Goal: Task Accomplishment & Management: Complete application form

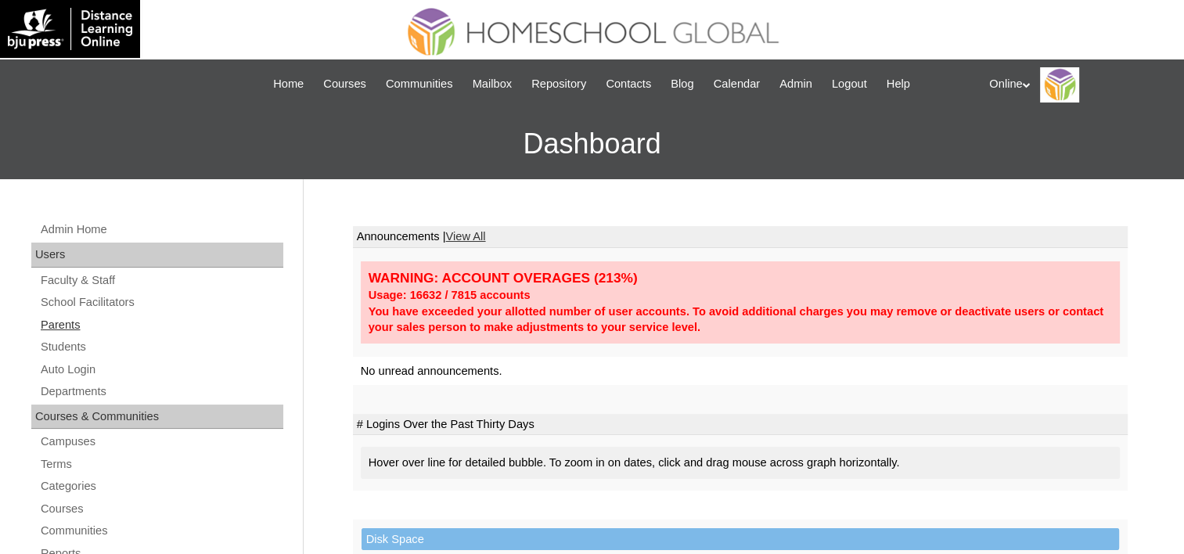
click at [47, 324] on link "Parents" at bounding box center [161, 325] width 244 height 20
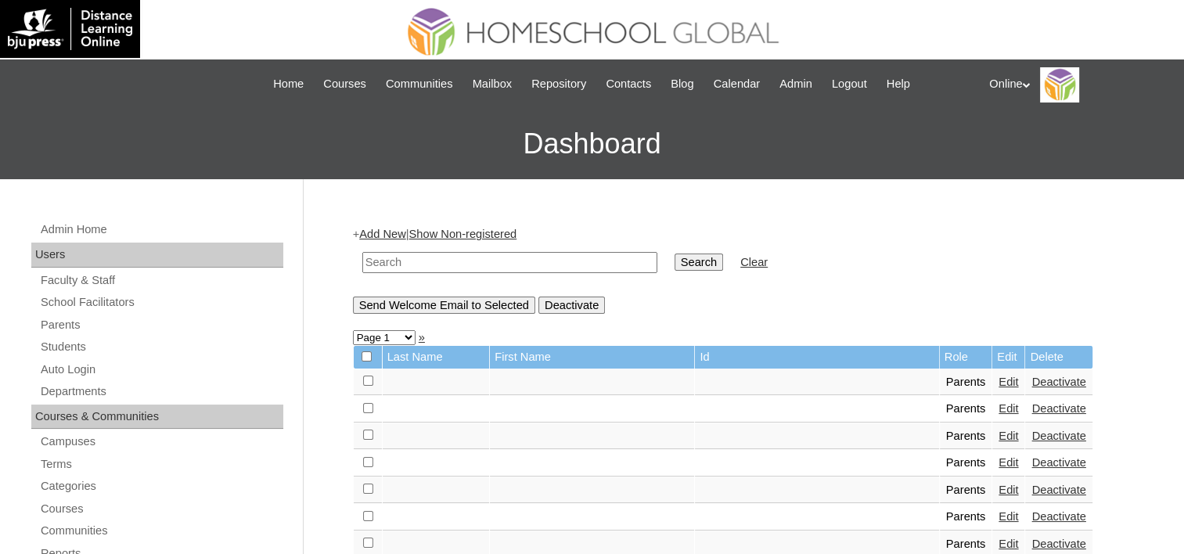
click at [385, 231] on link "Add New" at bounding box center [382, 234] width 46 height 13
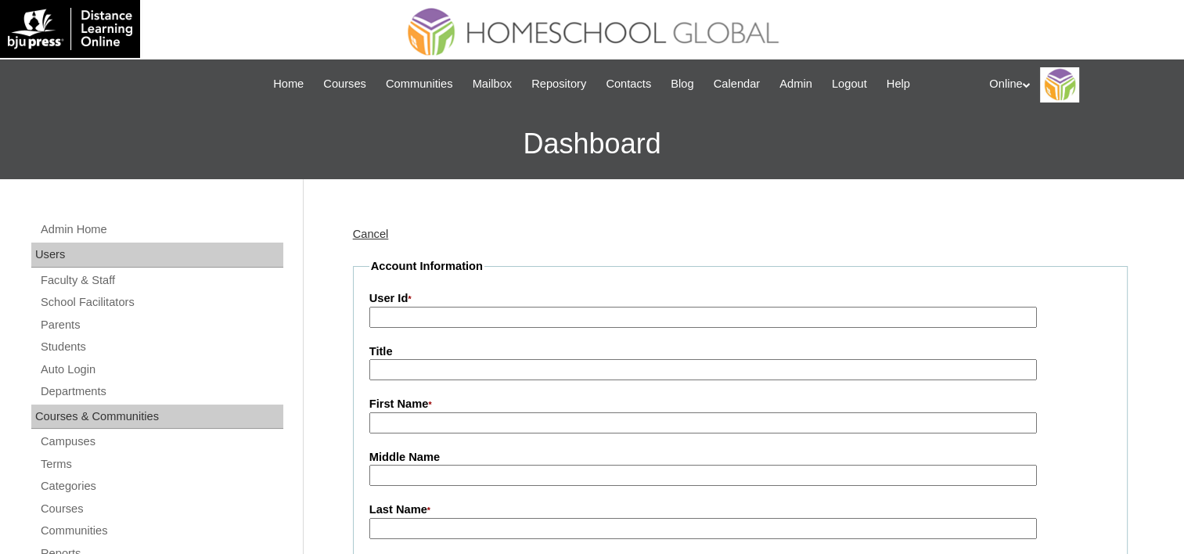
drag, startPoint x: 427, startPoint y: 316, endPoint x: 565, endPoint y: 210, distance: 174.1
click at [427, 316] on input "User Id *" at bounding box center [703, 317] width 668 height 21
paste input "HGP019-OACAD2025"
type input "HGP019-OACAD2025"
click at [415, 423] on input "First Name *" at bounding box center [703, 422] width 668 height 21
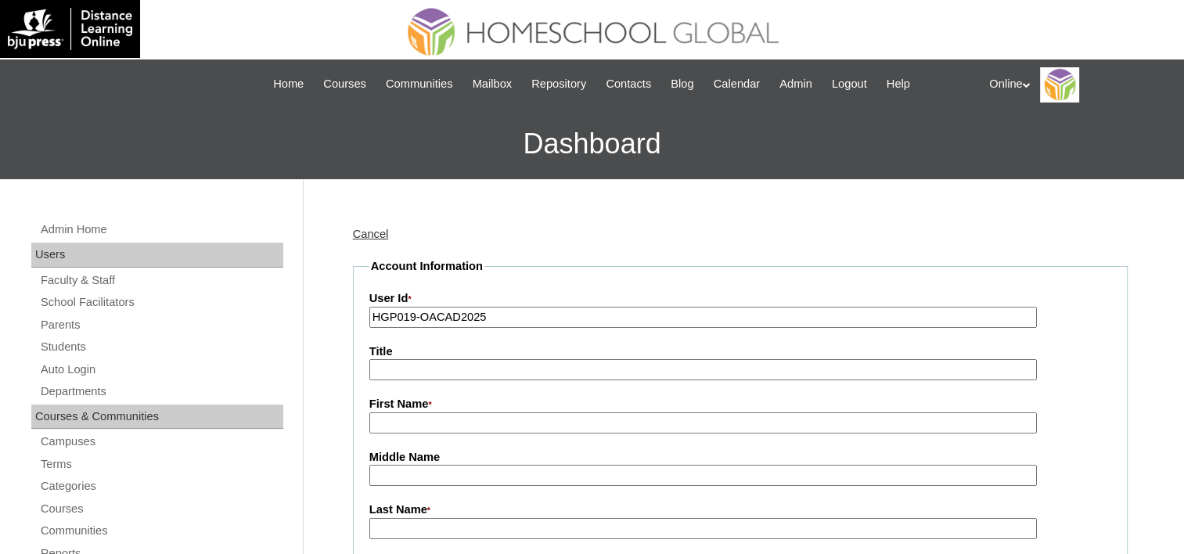
paste input "Mike Anthony Nocom"
drag, startPoint x: 506, startPoint y: 420, endPoint x: 445, endPoint y: 420, distance: 61.8
click at [445, 420] on input "Mike Anthony Nocom" at bounding box center [703, 422] width 668 height 21
type input "Mike Anthony"
click at [395, 521] on input "Last Name *" at bounding box center [703, 528] width 668 height 21
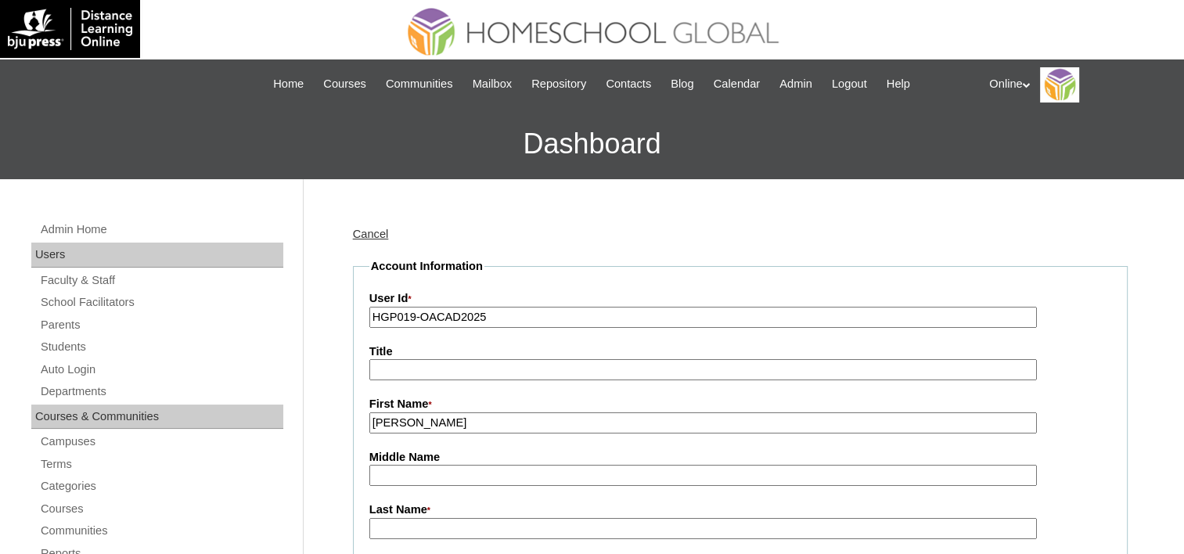
paste input "Nocom"
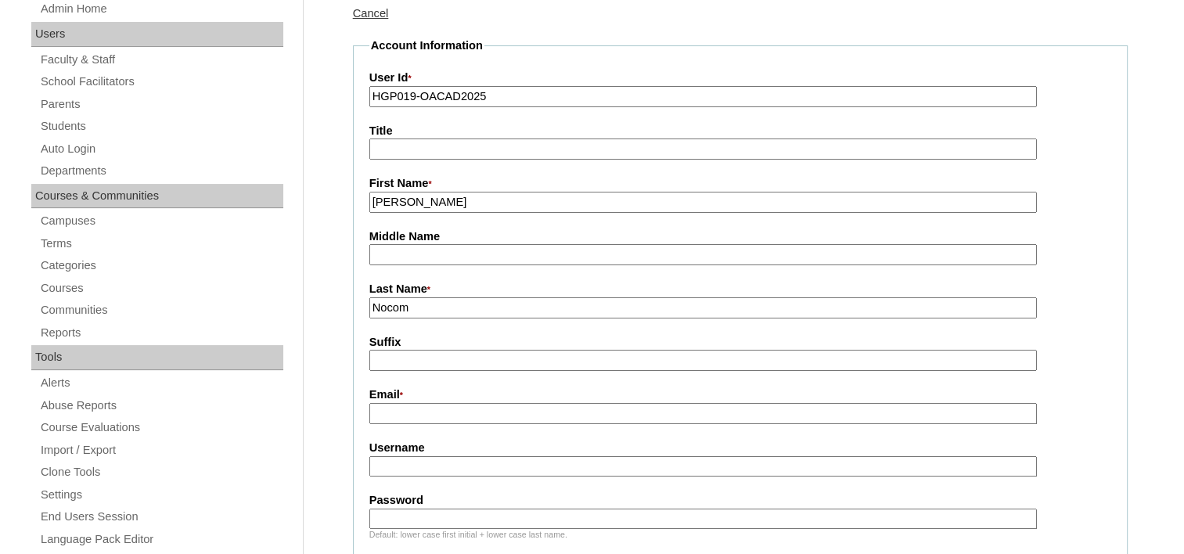
scroll to position [235, 0]
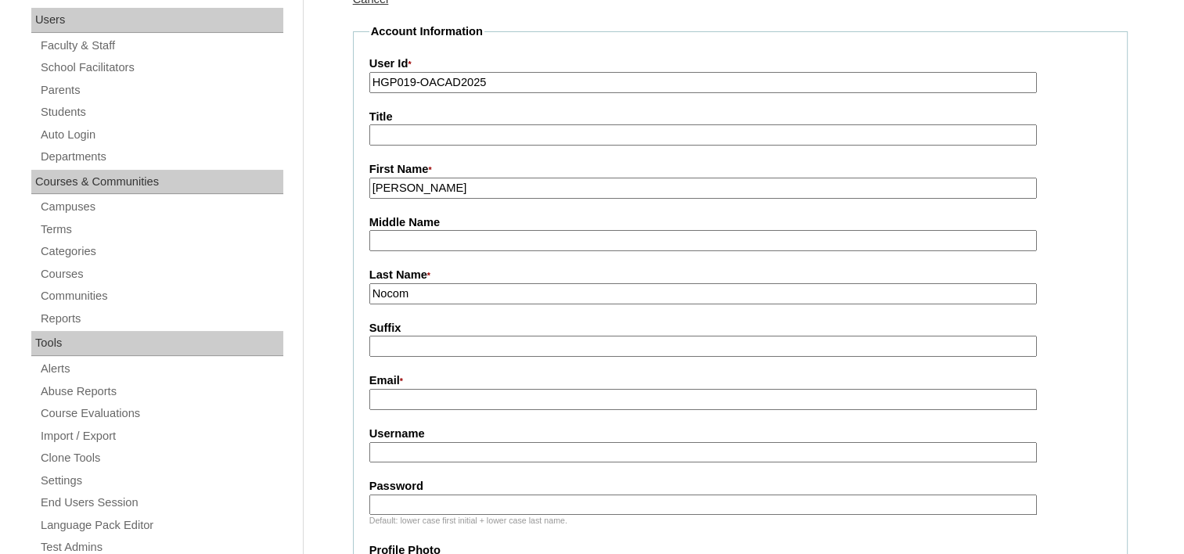
type input "Nocom"
drag, startPoint x: 395, startPoint y: 390, endPoint x: 398, endPoint y: 379, distance: 11.2
click at [395, 390] on input "Email *" at bounding box center [703, 399] width 668 height 21
paste input "mikenocom@gmail.com"
type input "mikenocom@gmail.com"
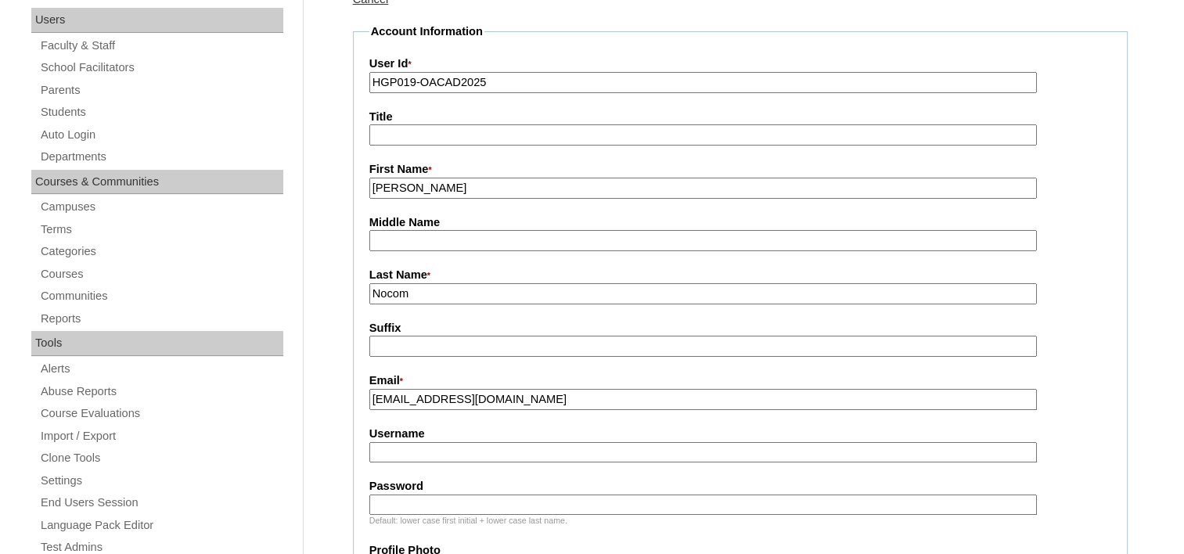
click at [398, 429] on label "Username" at bounding box center [740, 434] width 742 height 16
click at [398, 442] on input "Username" at bounding box center [703, 452] width 668 height 21
paste input "mike.nocom2025"
type input "mike.nocom2025"
click at [382, 497] on input "Password" at bounding box center [703, 505] width 668 height 21
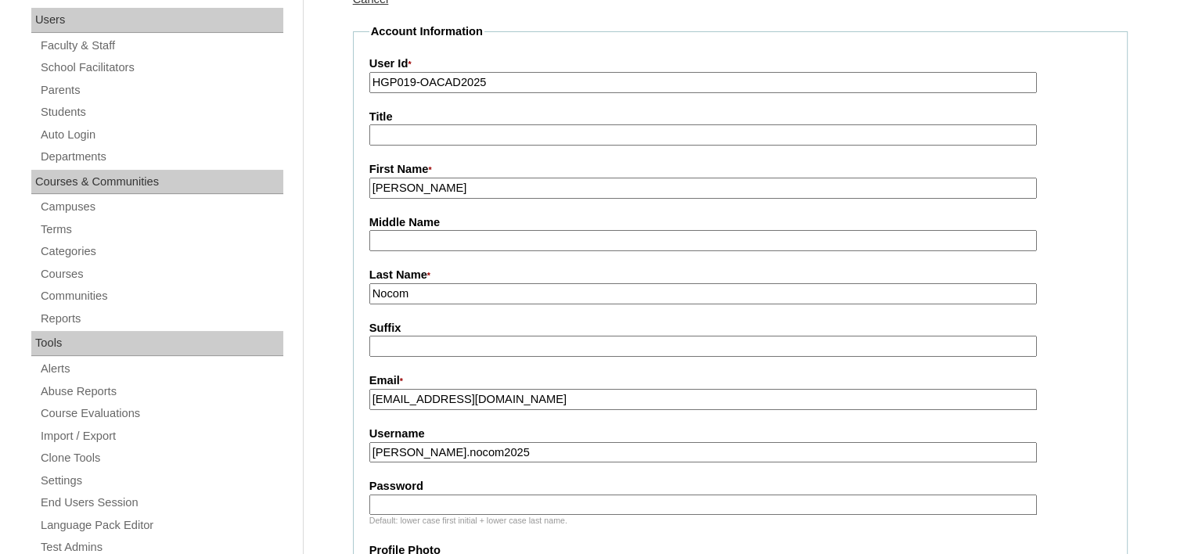
paste input "SdVgt"
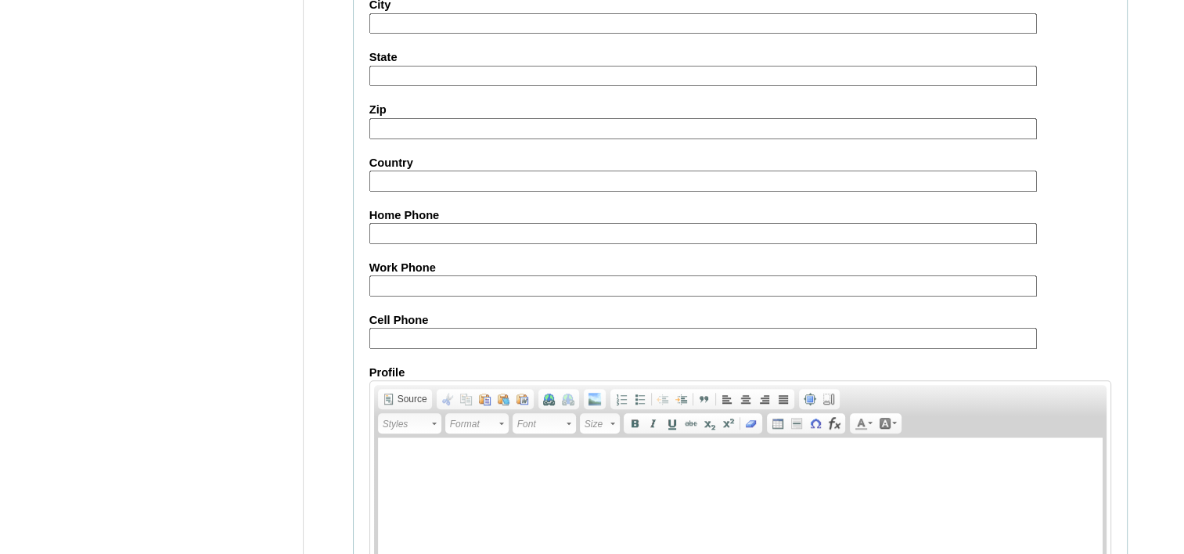
scroll to position [1542, 0]
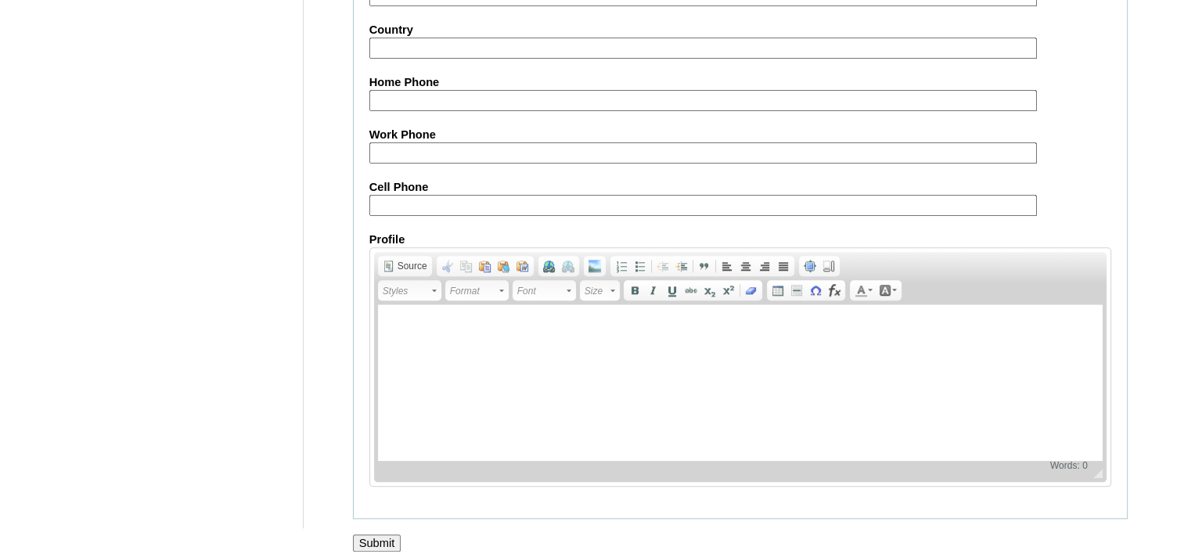
type input "SdVgt"
click at [362, 535] on input "Submit" at bounding box center [377, 543] width 49 height 17
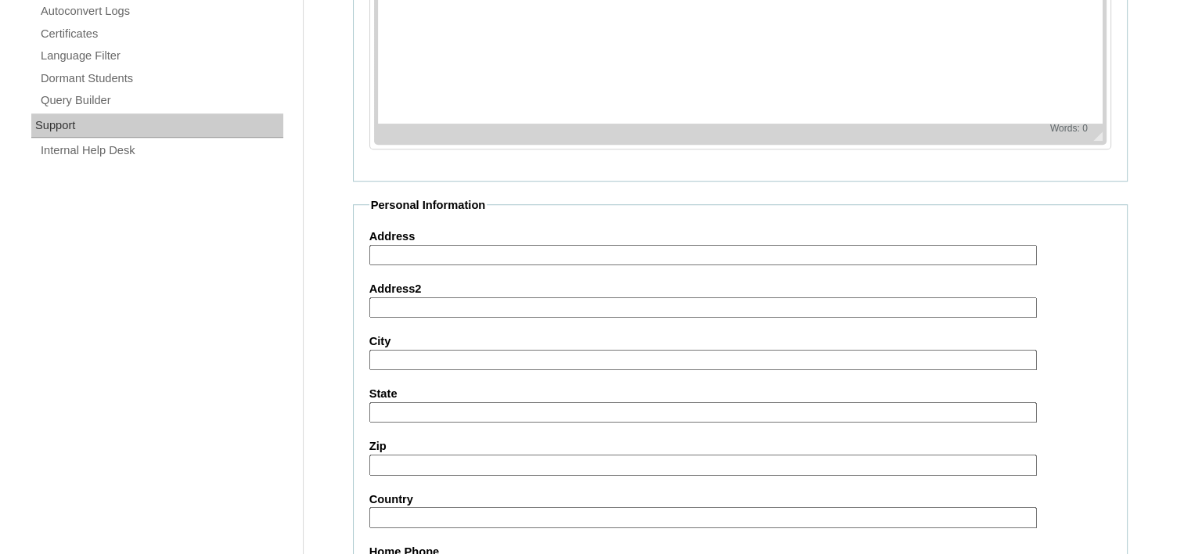
scroll to position [699, 0]
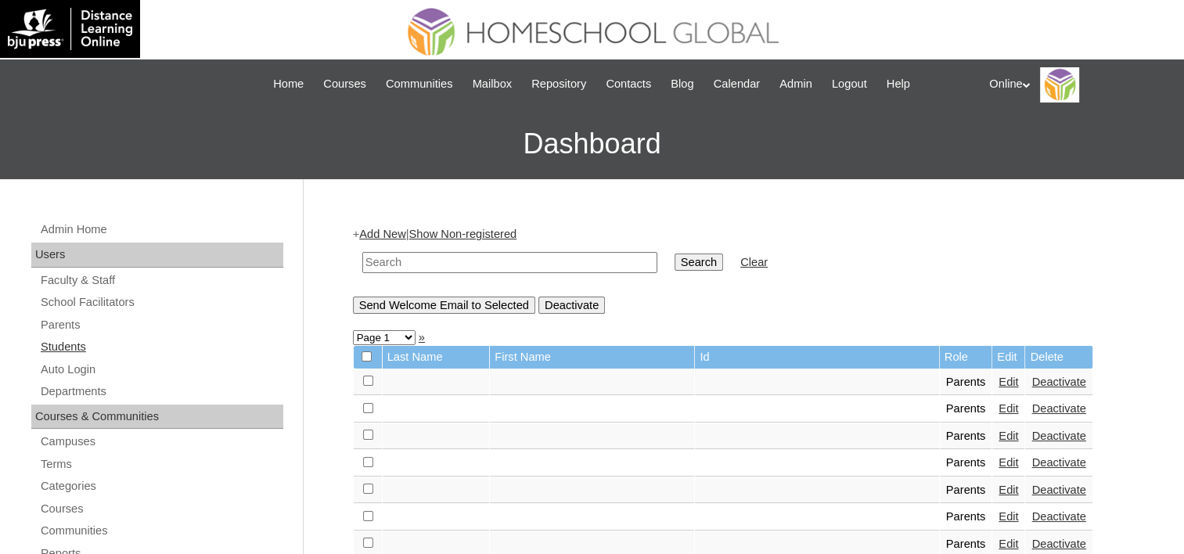
click at [63, 343] on link "Students" at bounding box center [161, 347] width 244 height 20
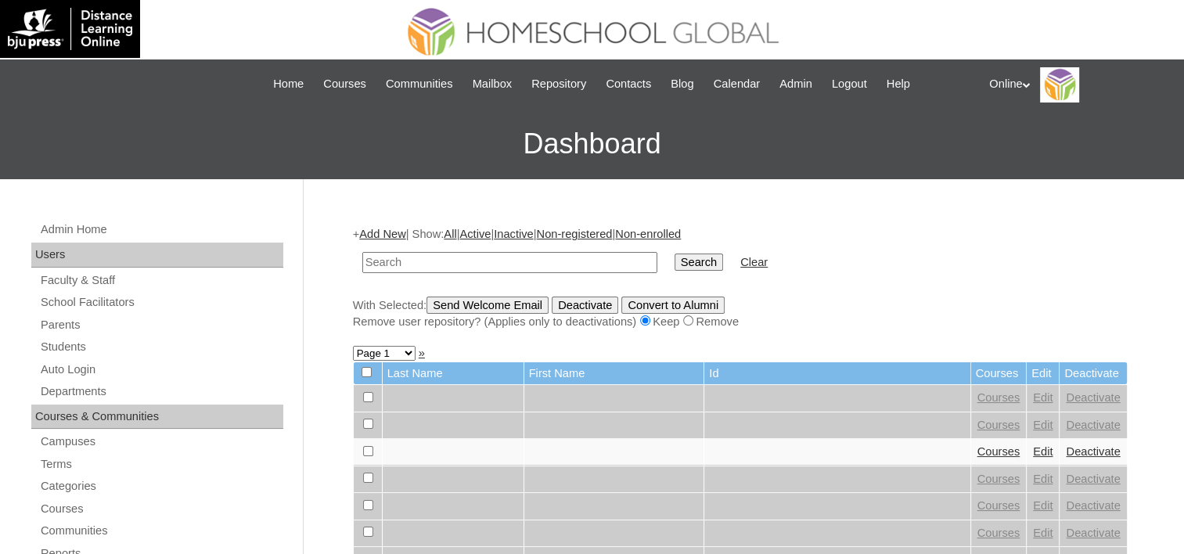
click at [393, 238] on link "Add New" at bounding box center [382, 234] width 46 height 13
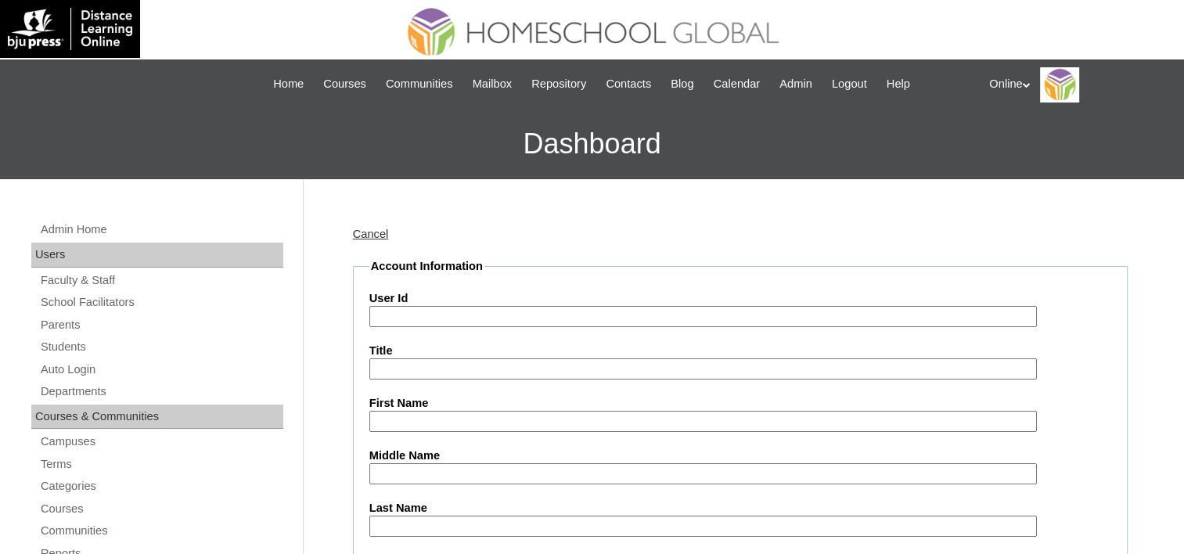
click at [391, 313] on input "User Id" at bounding box center [703, 316] width 668 height 21
paste input "HG240OACAD2025"
type input "HG240OACAD2025"
click at [412, 419] on input "First Name" at bounding box center [703, 421] width 668 height 21
paste input "Mariano Axel Yutankin Nocom _240003878"
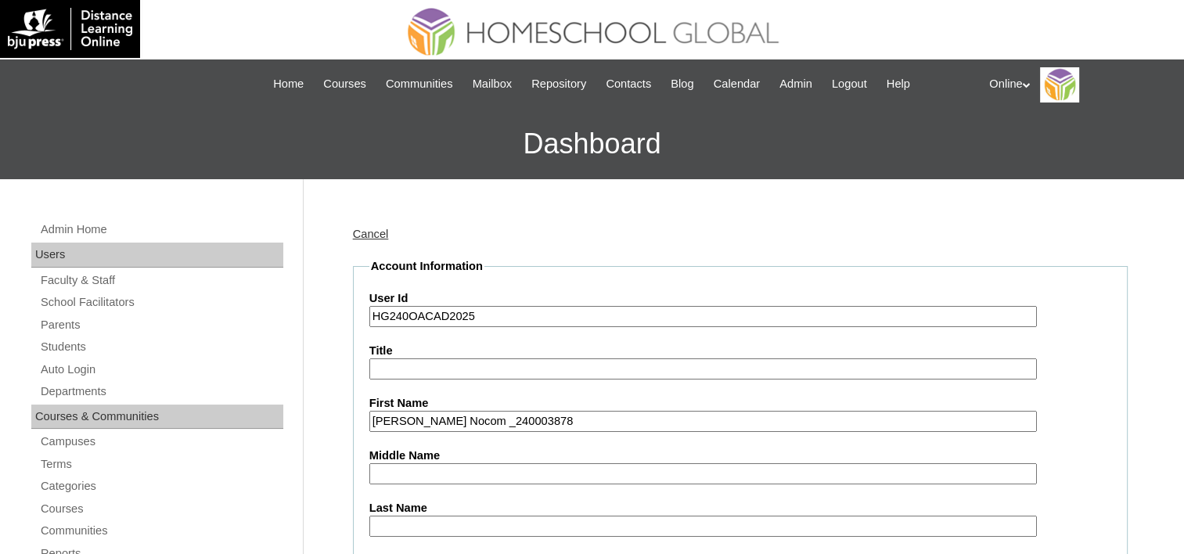
drag, startPoint x: 440, startPoint y: 416, endPoint x: 661, endPoint y: 417, distance: 221.5
click at [661, 417] on input "Mariano Axel Yutankin Nocom _240003878" at bounding box center [703, 421] width 668 height 21
type input "Mariano Axel"
click at [394, 466] on input "Middle Name" at bounding box center [703, 473] width 668 height 21
paste input "Yutankin Nocom _240003878"
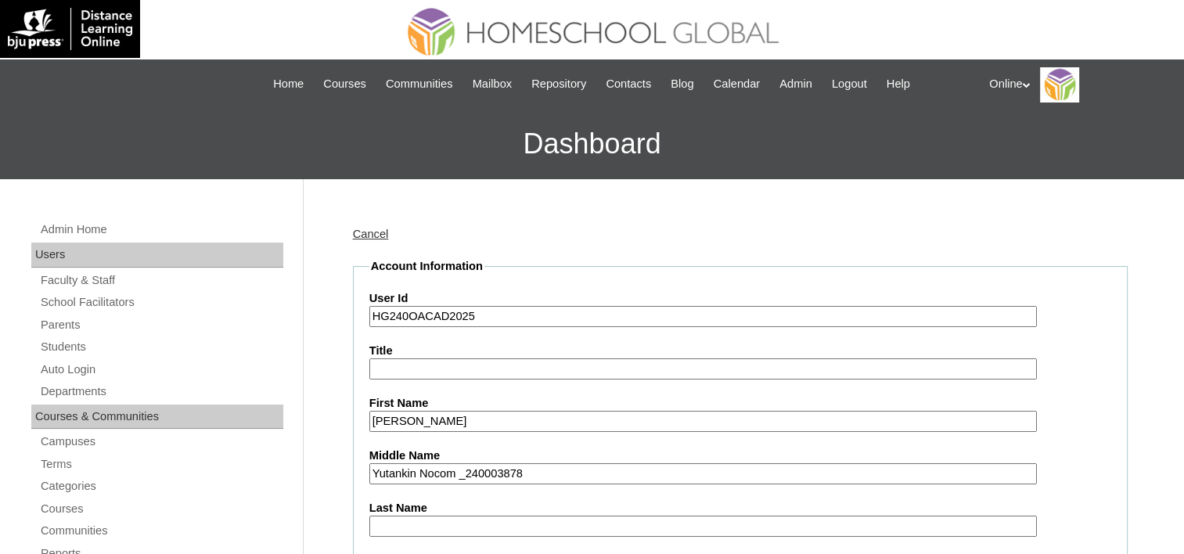
drag, startPoint x: 416, startPoint y: 475, endPoint x: 625, endPoint y: 475, distance: 208.2
click at [625, 475] on input "Yutankin Nocom _240003878" at bounding box center [703, 473] width 668 height 21
type input "Yutankin"
click at [422, 517] on input "Last Name" at bounding box center [703, 526] width 668 height 21
paste input "Nocom _240003878"
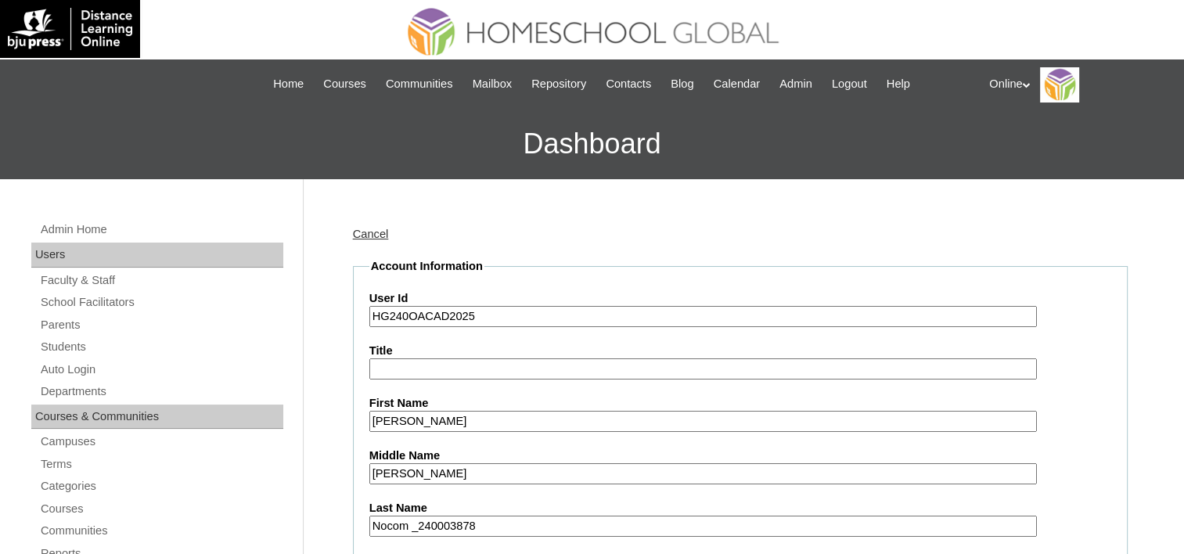
drag, startPoint x: 413, startPoint y: 524, endPoint x: 566, endPoint y: 520, distance: 152.7
click at [566, 520] on input "Nocom _240003878" at bounding box center [703, 526] width 668 height 21
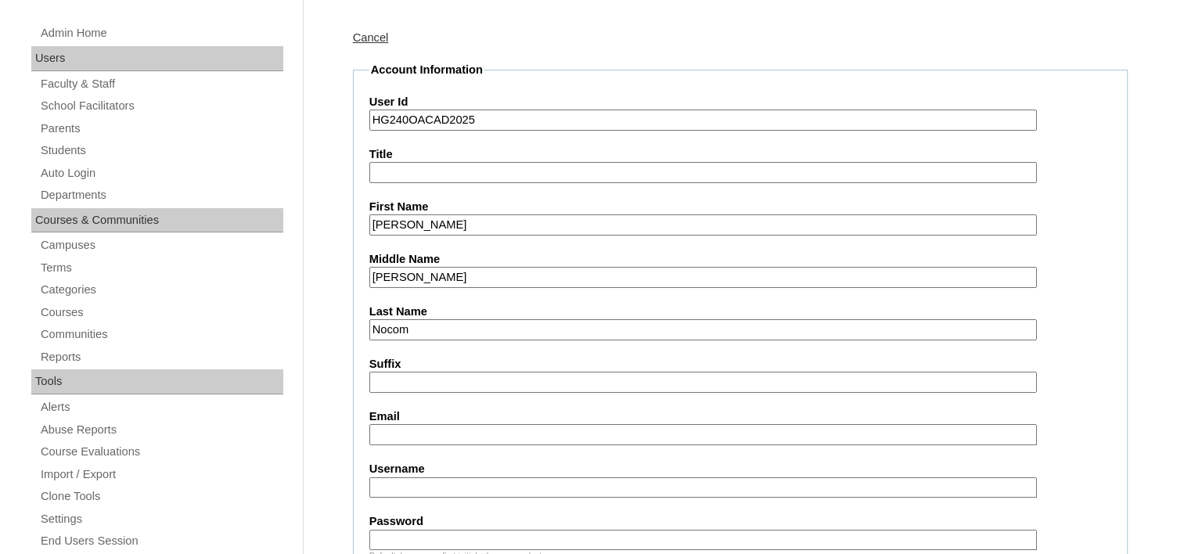
scroll to position [235, 0]
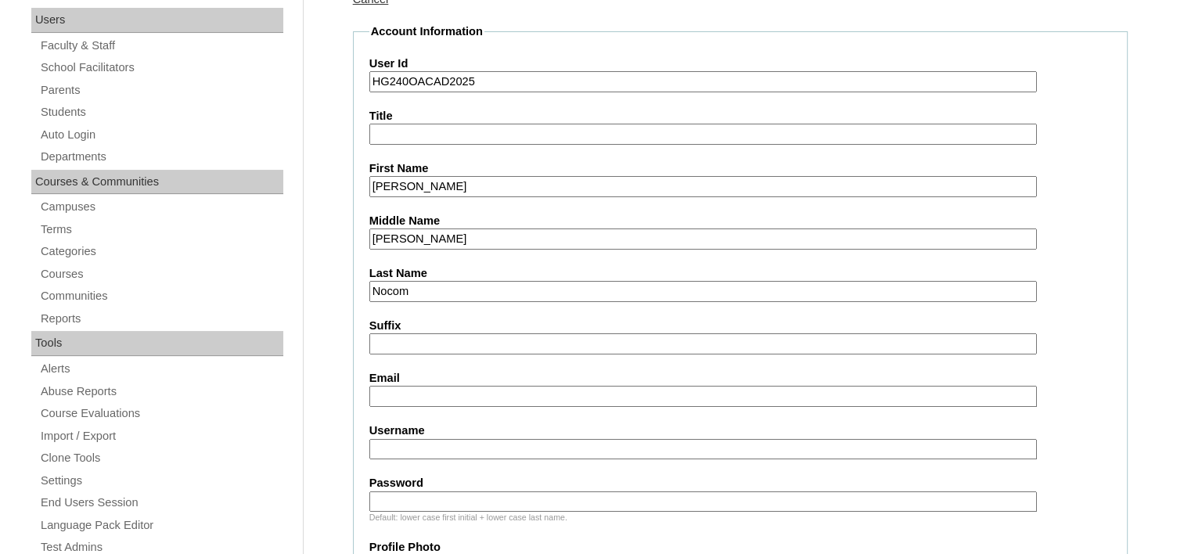
type input "Nocom"
drag, startPoint x: 394, startPoint y: 395, endPoint x: 448, endPoint y: 332, distance: 82.8
click at [395, 395] on input "Email" at bounding box center [703, 396] width 668 height 21
paste input "mikenocom@gmail.com"
type input "mikenocom@gmail.com"
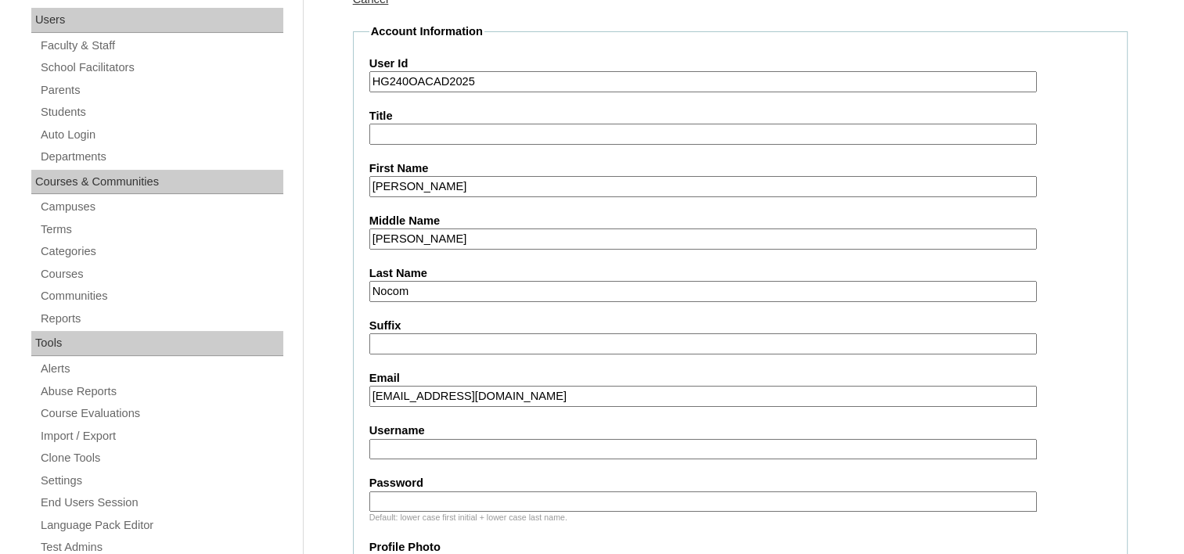
click at [419, 445] on input "Username" at bounding box center [703, 449] width 668 height 21
paste input "ma.nocom2025"
type input "ma.nocom2025"
click at [463, 496] on input "Password" at bounding box center [703, 502] width 668 height 21
paste input "DcNju"
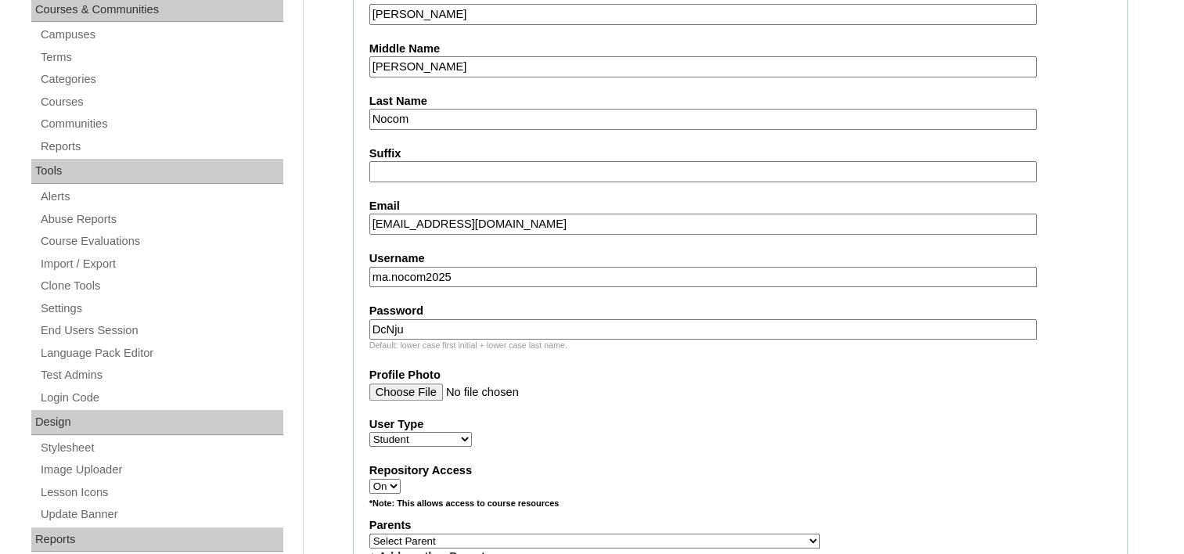
scroll to position [470, 0]
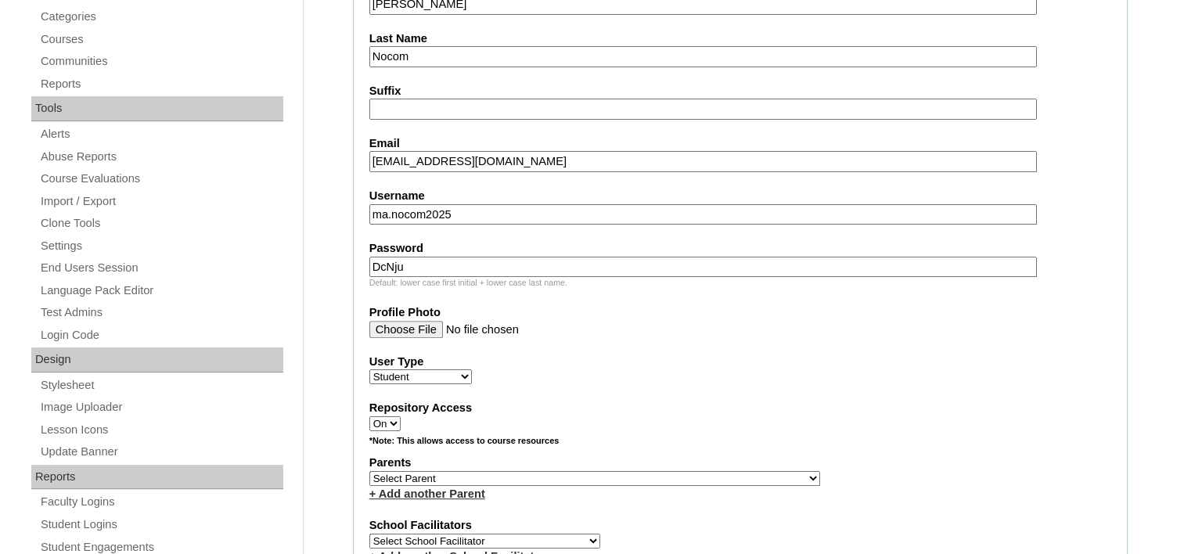
type input "DcNju"
click at [446, 461] on label "Parents" at bounding box center [740, 463] width 742 height 16
click at [451, 474] on select "Select Parent , , , , , , , , , , , , , , , , , , , , , , , , , , , , , , , , ,…" at bounding box center [594, 478] width 451 height 15
select select "43769"
click at [369, 471] on select "Select Parent , , , , , , , , , , , , , , , , , , , , , , , , , , , , , , , , ,…" at bounding box center [594, 478] width 451 height 15
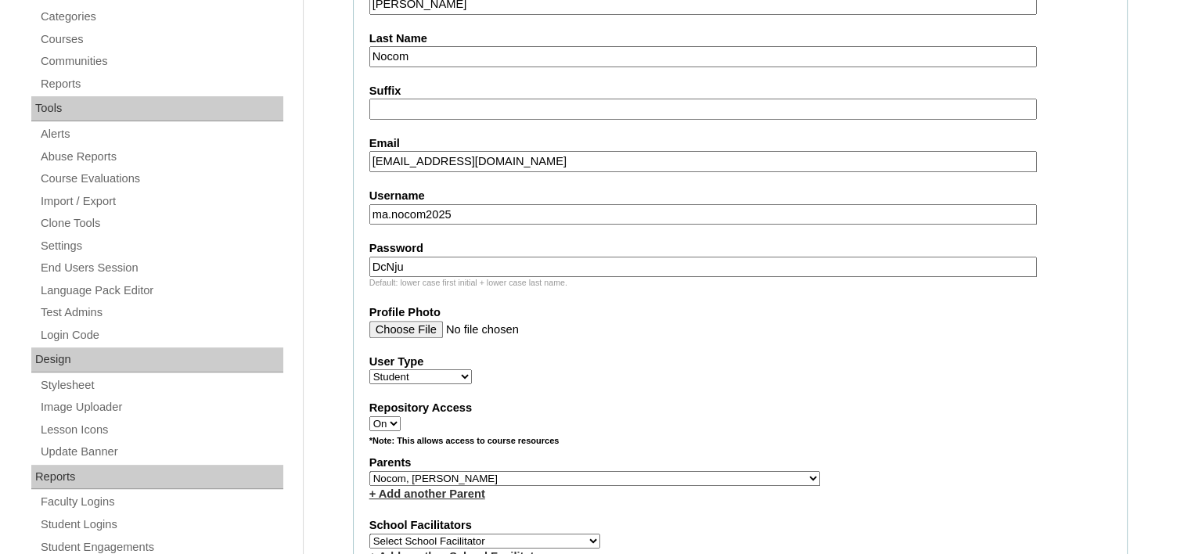
scroll to position [861, 0]
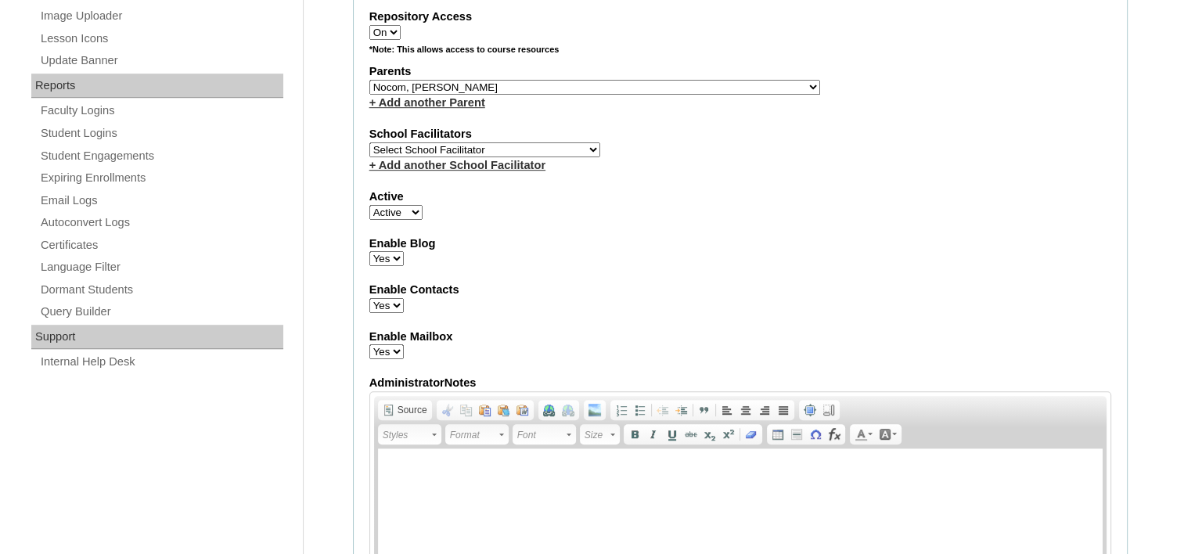
click at [477, 142] on select "Select School Facilitator Norman Añain Ruffa Abadijas Mary Abella Gloryfe Abion…" at bounding box center [484, 149] width 231 height 15
select select "39214"
click at [369, 142] on select "Select School Facilitator Norman Añain Ruffa Abadijas Mary Abella Gloryfe Abion…" at bounding box center [484, 149] width 231 height 15
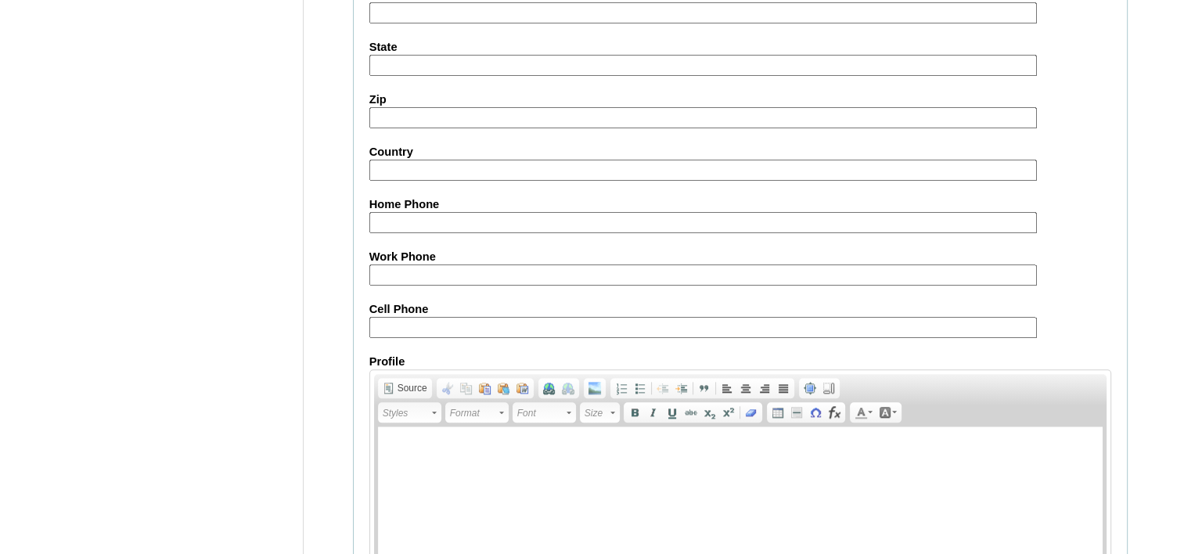
scroll to position [1810, 0]
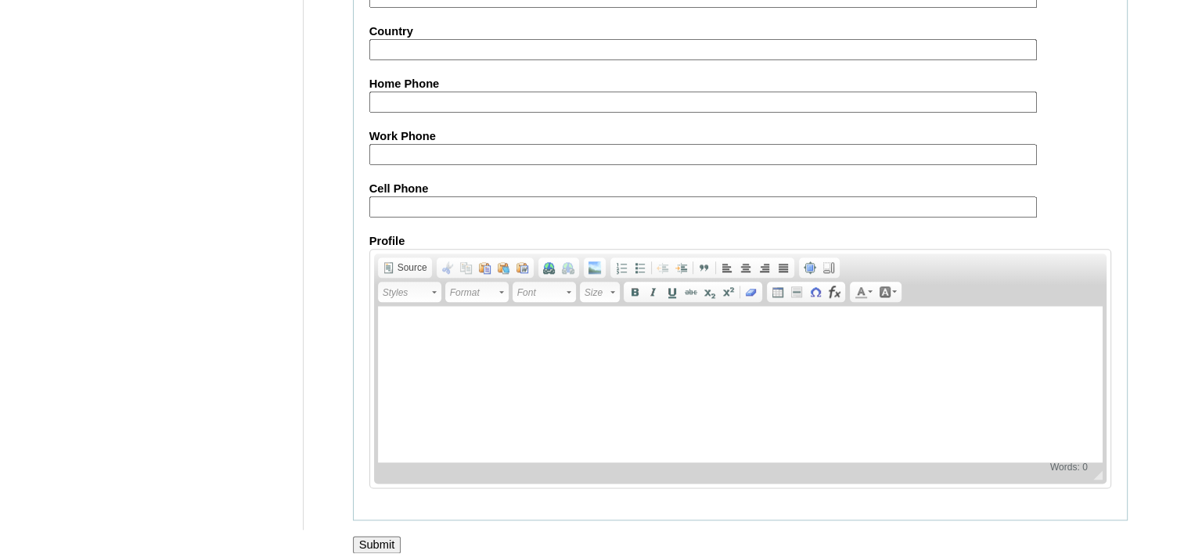
click at [378, 536] on input "Submit" at bounding box center [377, 544] width 49 height 17
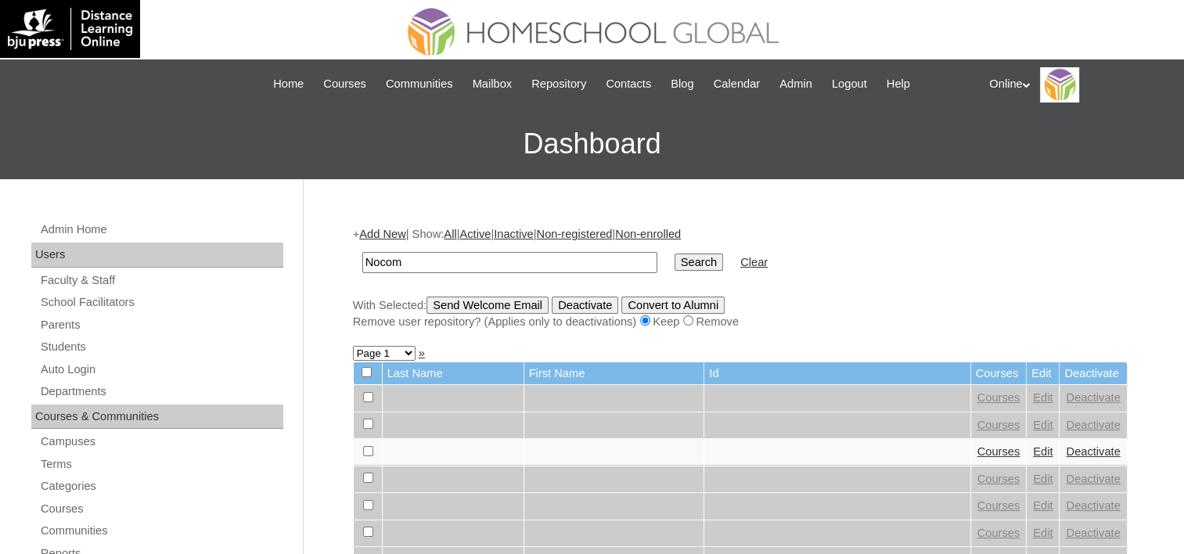
type input "Nocom"
click at [675, 254] on input "Search" at bounding box center [699, 262] width 49 height 17
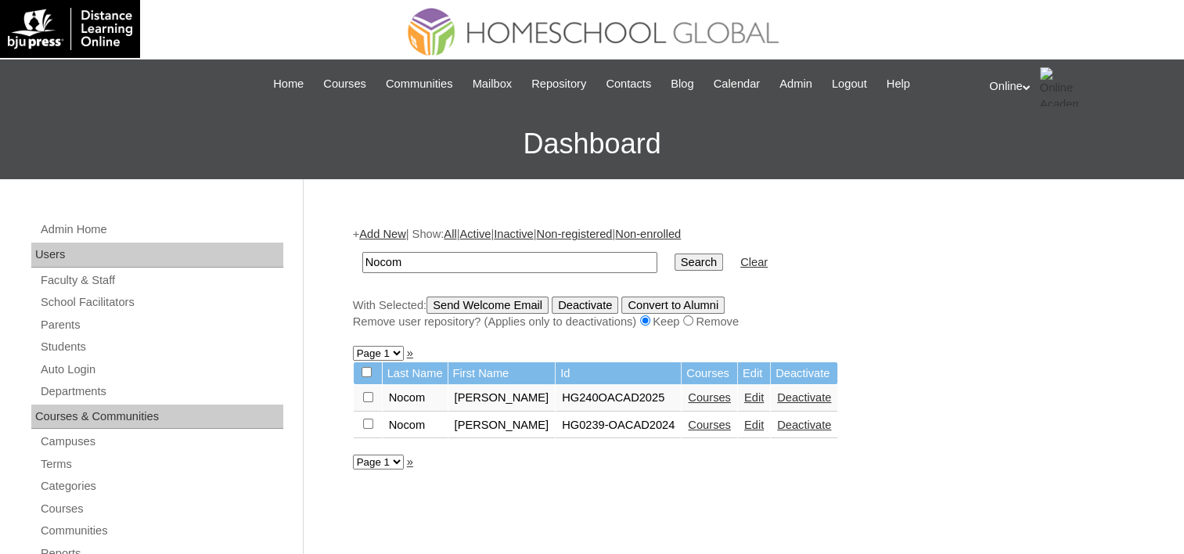
click at [688, 399] on link "Courses" at bounding box center [709, 397] width 43 height 13
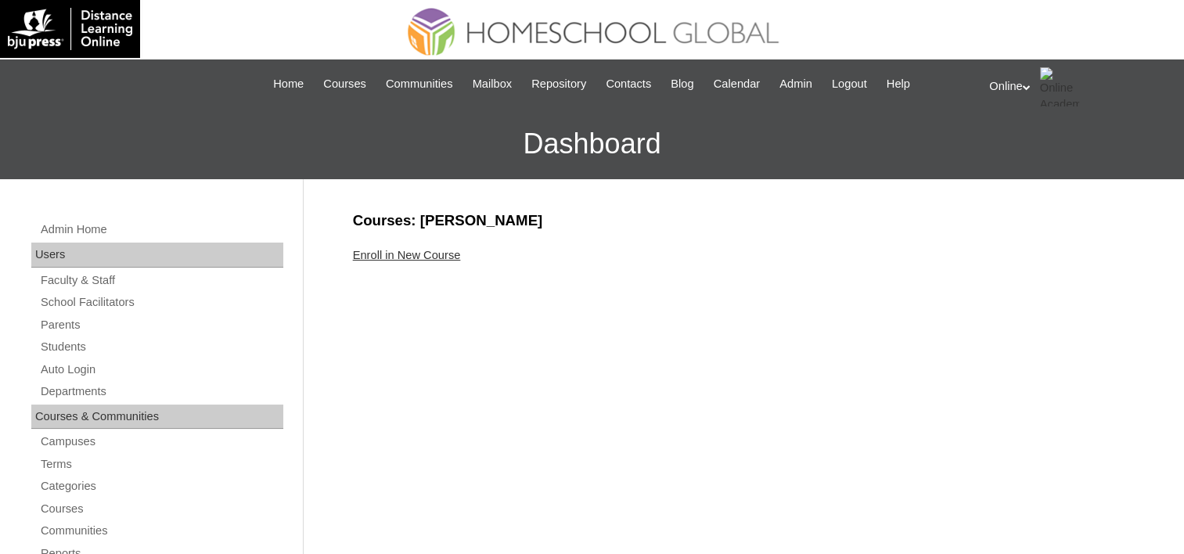
click at [402, 247] on div "Enroll in New Course" at bounding box center [740, 255] width 775 height 16
click at [403, 250] on link "Enroll in New Course" at bounding box center [407, 255] width 108 height 13
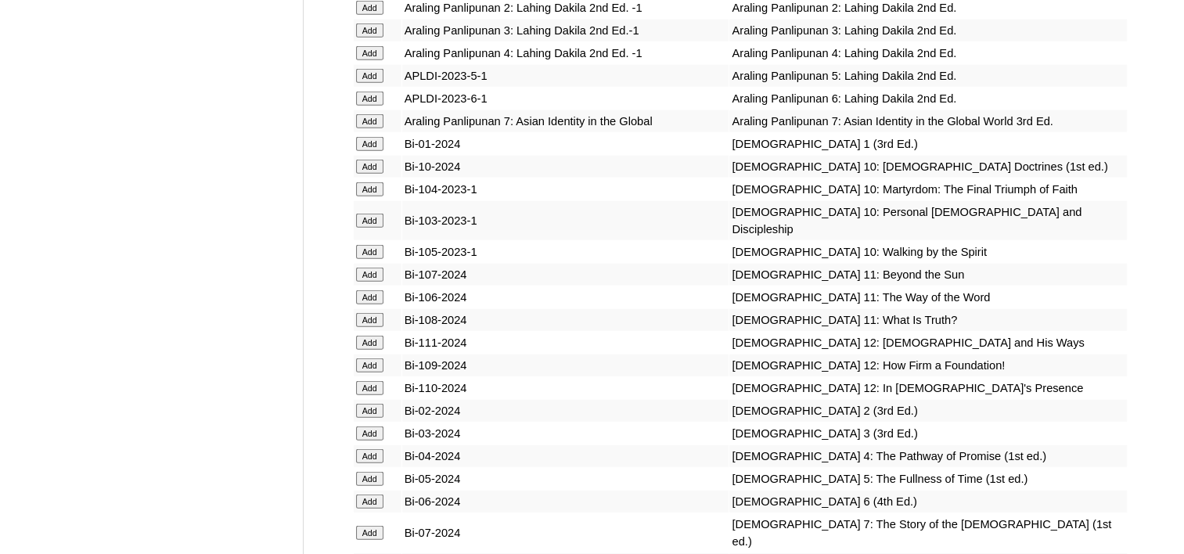
scroll to position [3914, 0]
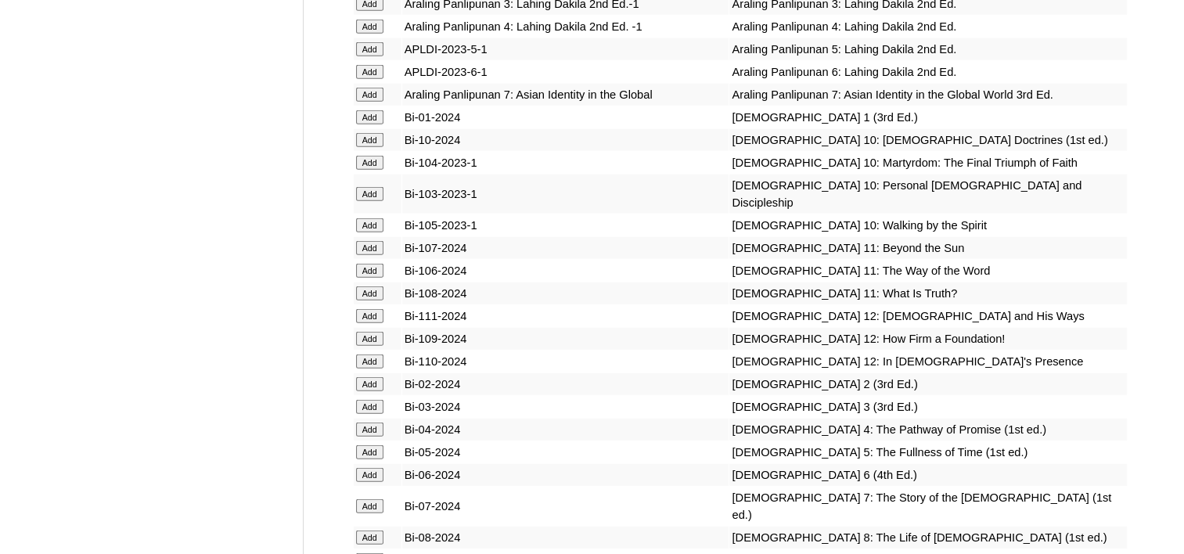
click at [372, 531] on input "Add" at bounding box center [369, 538] width 27 height 14
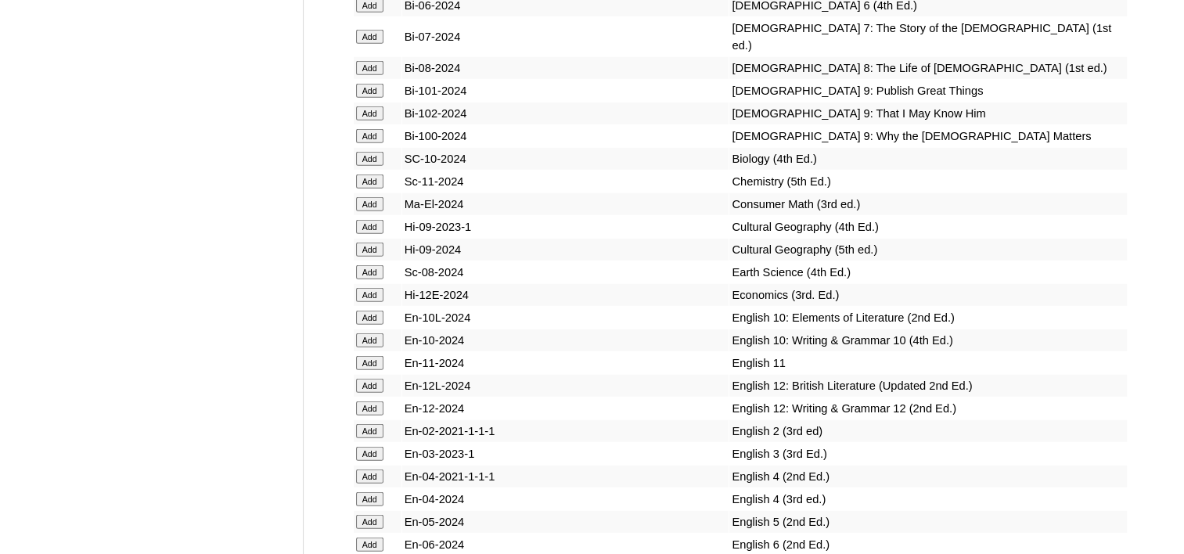
scroll to position [4461, 0]
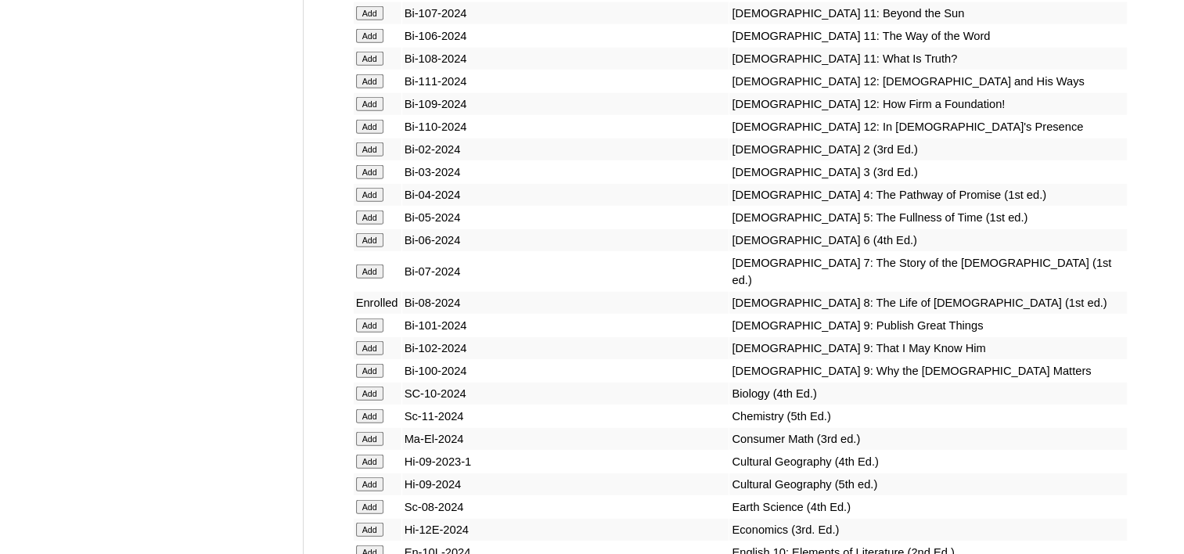
scroll to position [4383, 0]
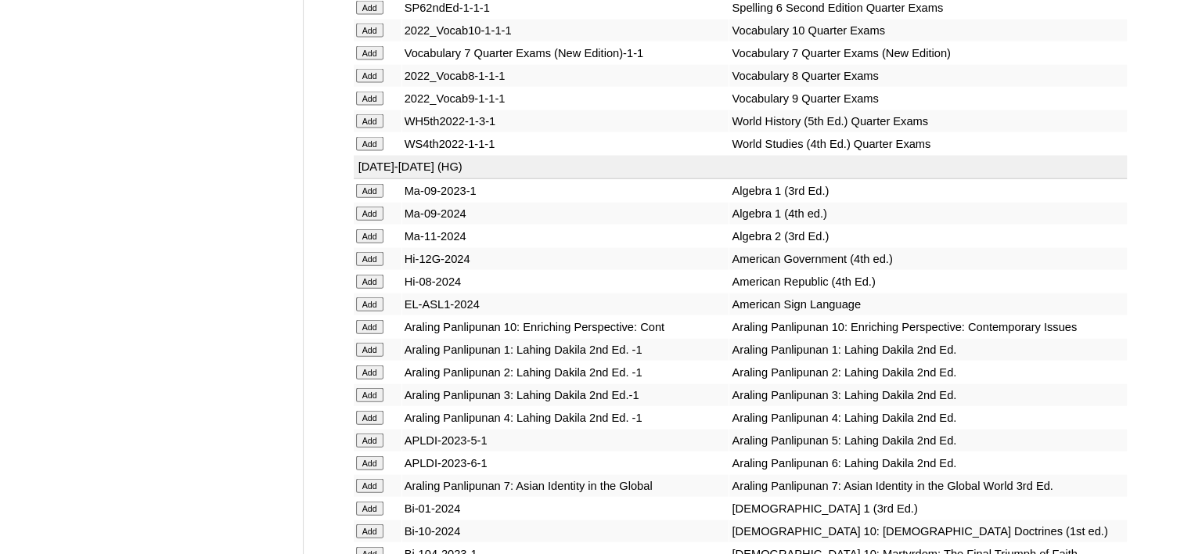
scroll to position [3992, 0]
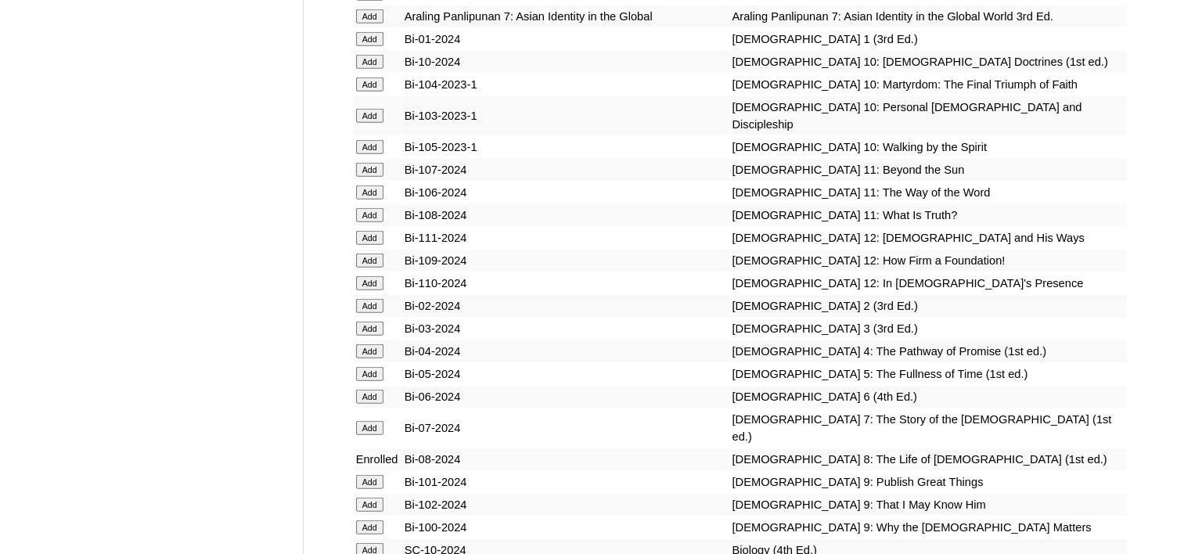
click at [365, 543] on input "Add" at bounding box center [369, 550] width 27 height 14
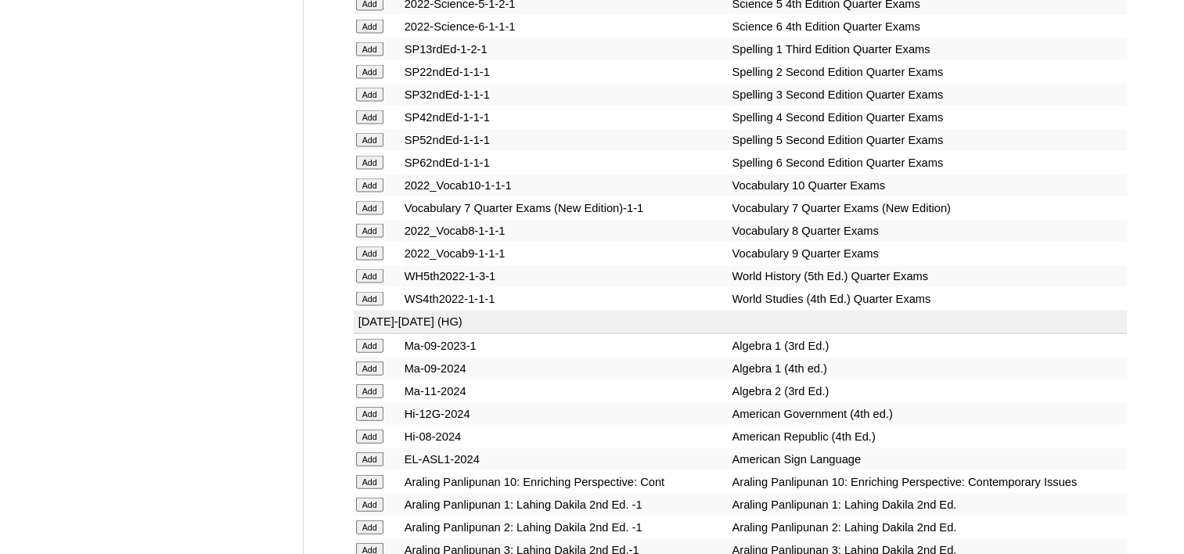
scroll to position [3366, 0]
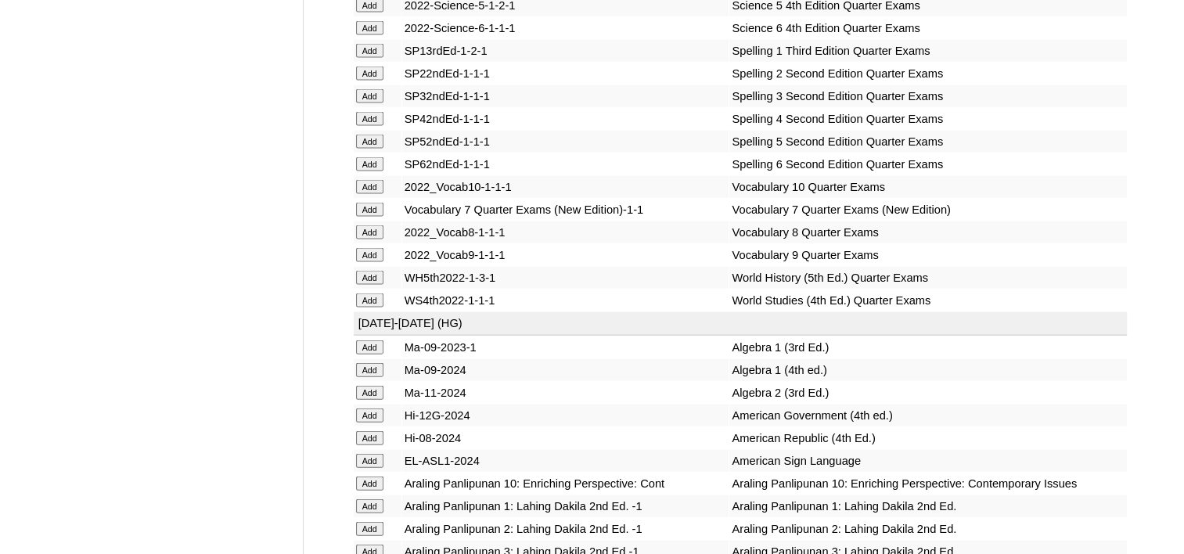
click at [366, 363] on input "Add" at bounding box center [369, 370] width 27 height 14
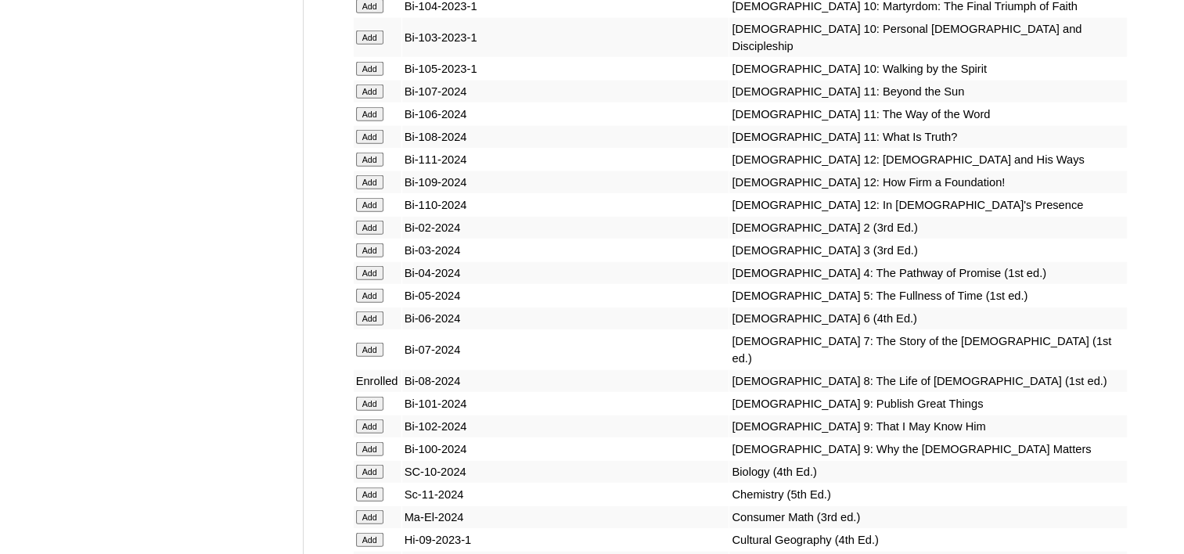
scroll to position [4775, 0]
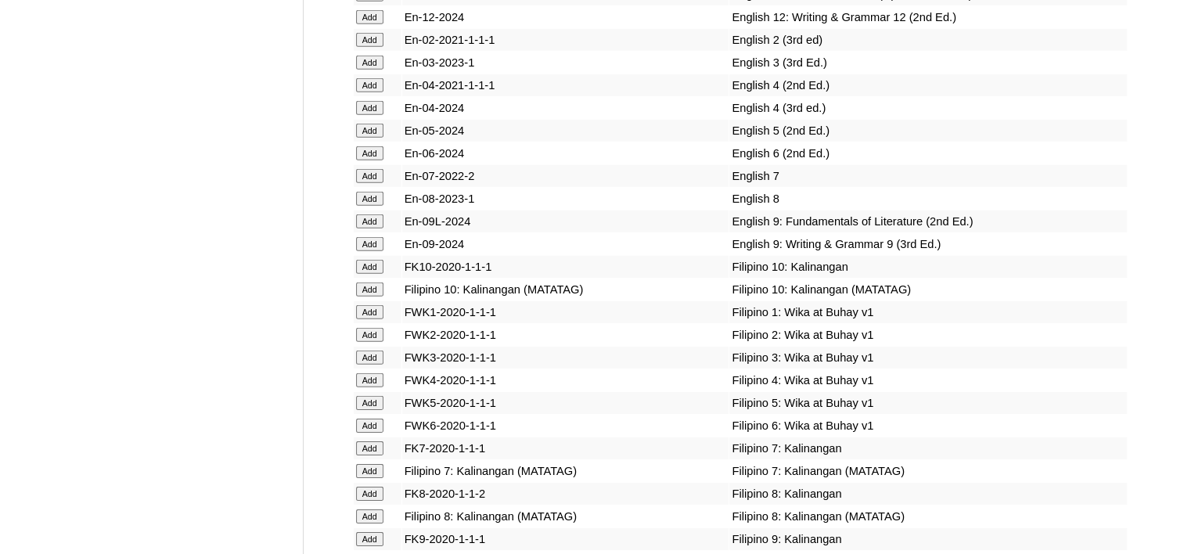
click at [364, 510] on input "Add" at bounding box center [369, 517] width 27 height 14
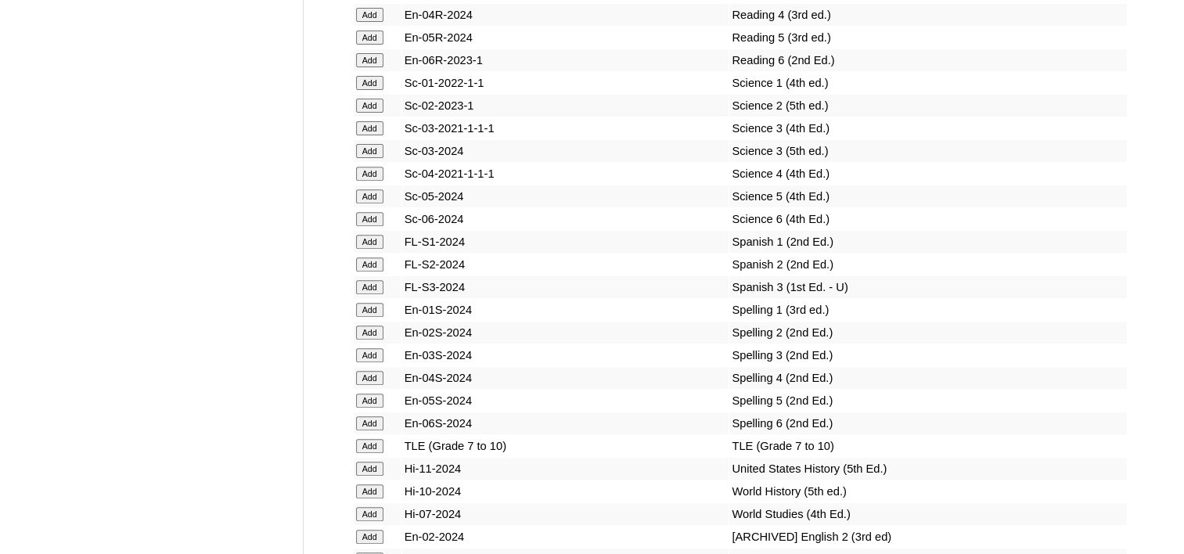
scroll to position [6575, 0]
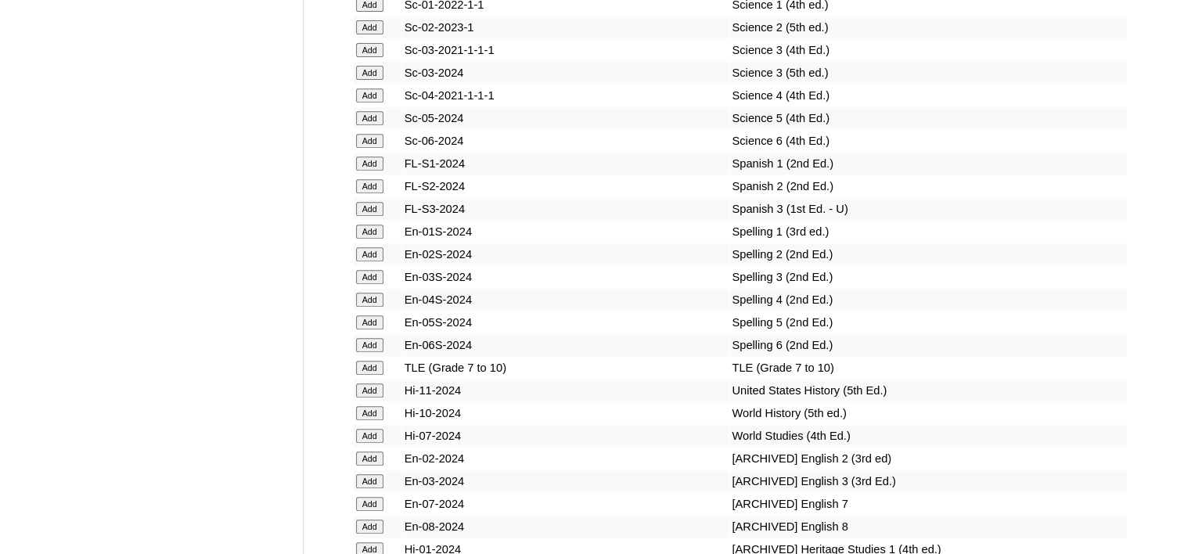
click at [372, 406] on input "Add" at bounding box center [369, 413] width 27 height 14
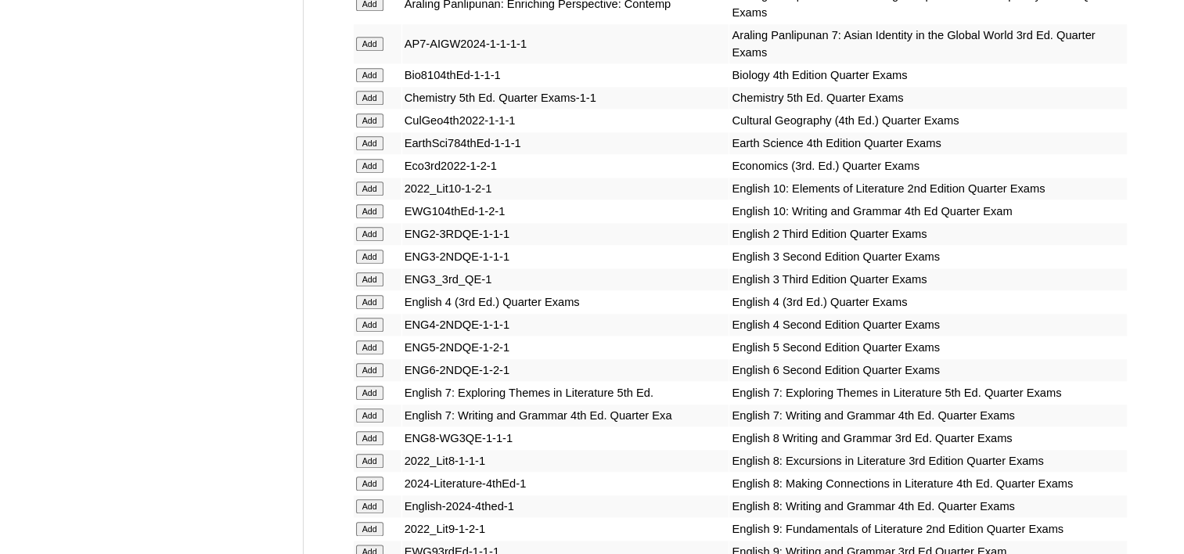
scroll to position [1722, 0]
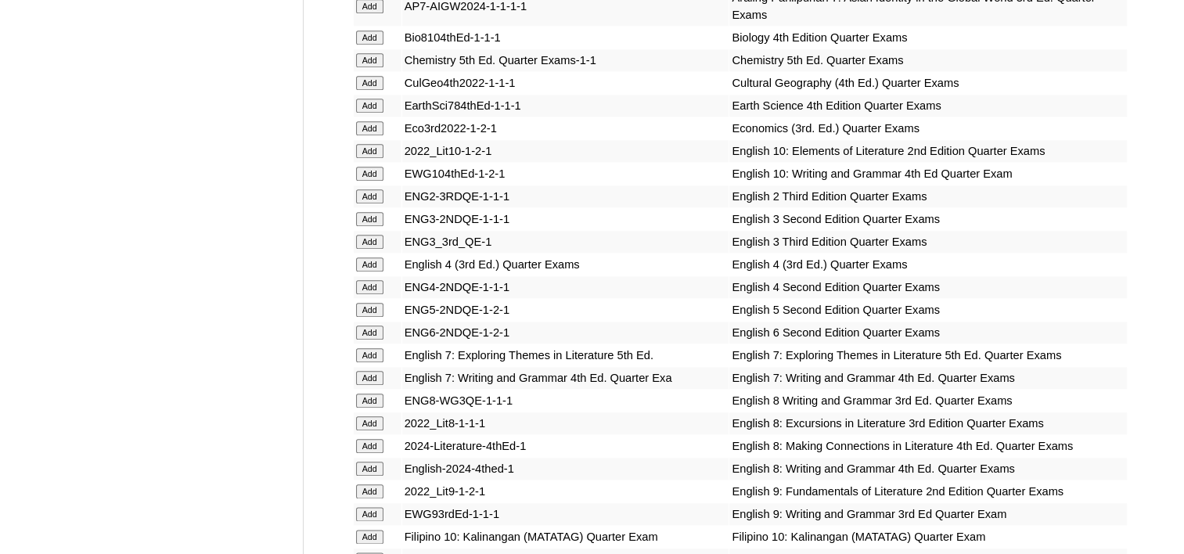
click at [373, 394] on input "Add" at bounding box center [369, 401] width 27 height 14
click at [373, 462] on input "Add" at bounding box center [369, 469] width 27 height 14
click at [376, 439] on input "Add" at bounding box center [369, 446] width 27 height 14
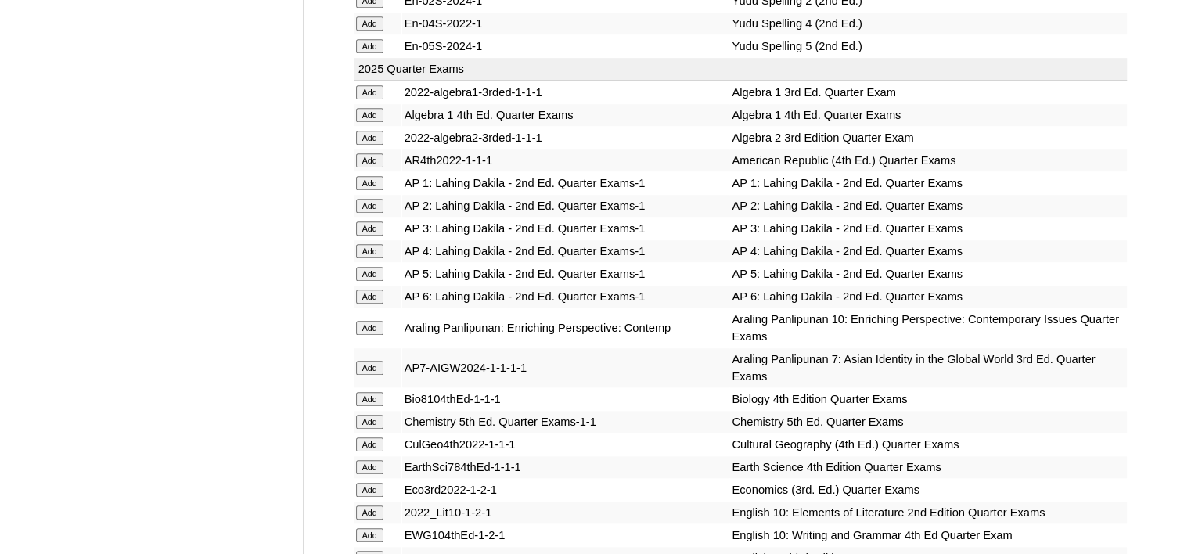
scroll to position [1409, 0]
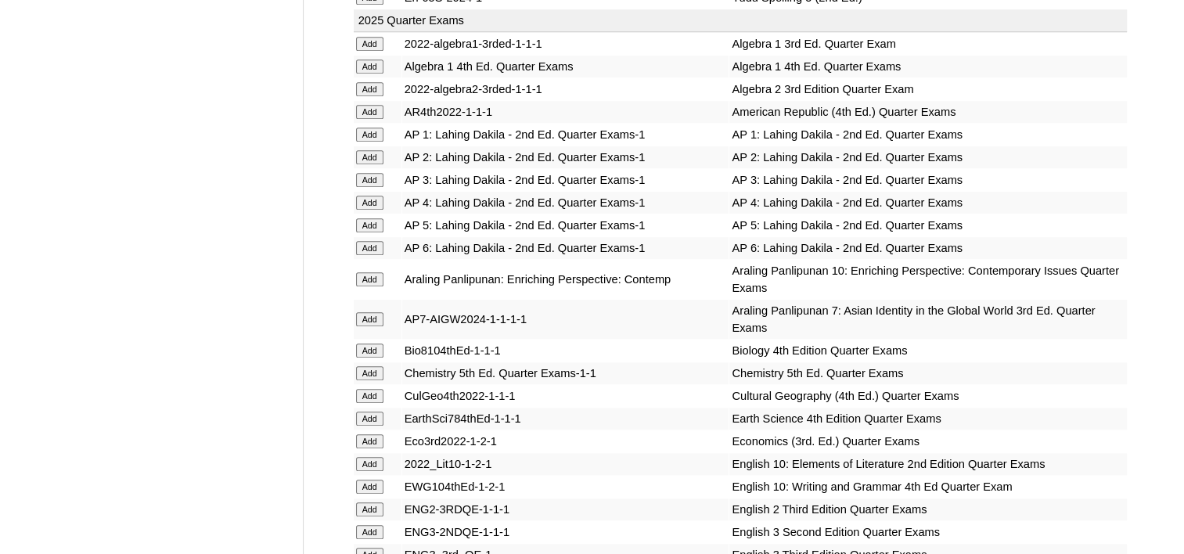
click at [372, 344] on input "Add" at bounding box center [369, 351] width 27 height 14
click at [361, 59] on input "Add" at bounding box center [369, 66] width 27 height 14
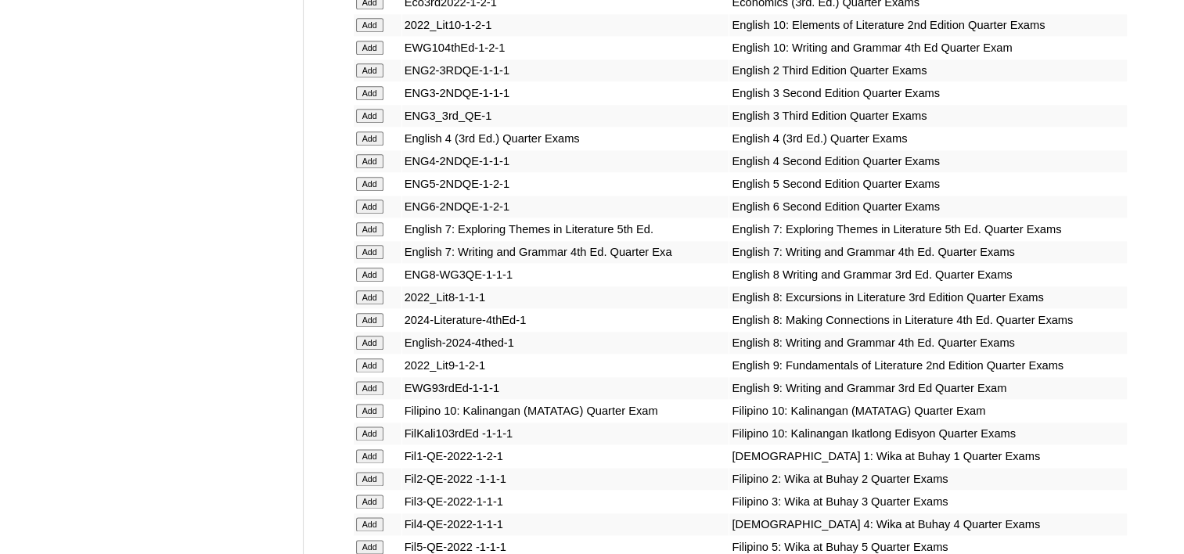
scroll to position [2035, 0]
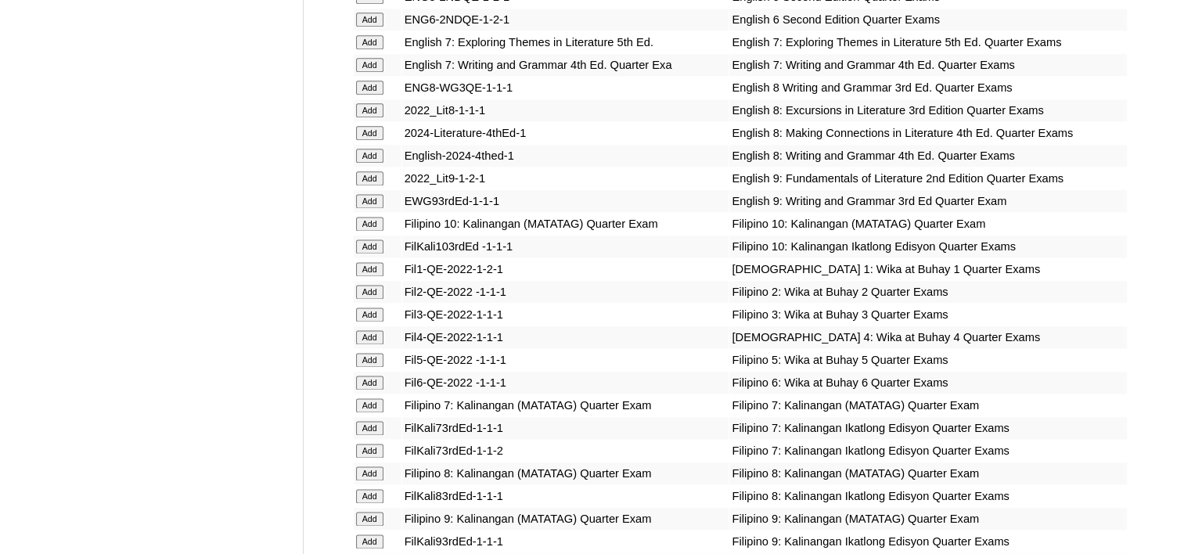
click at [371, 466] on input "Add" at bounding box center [369, 473] width 27 height 14
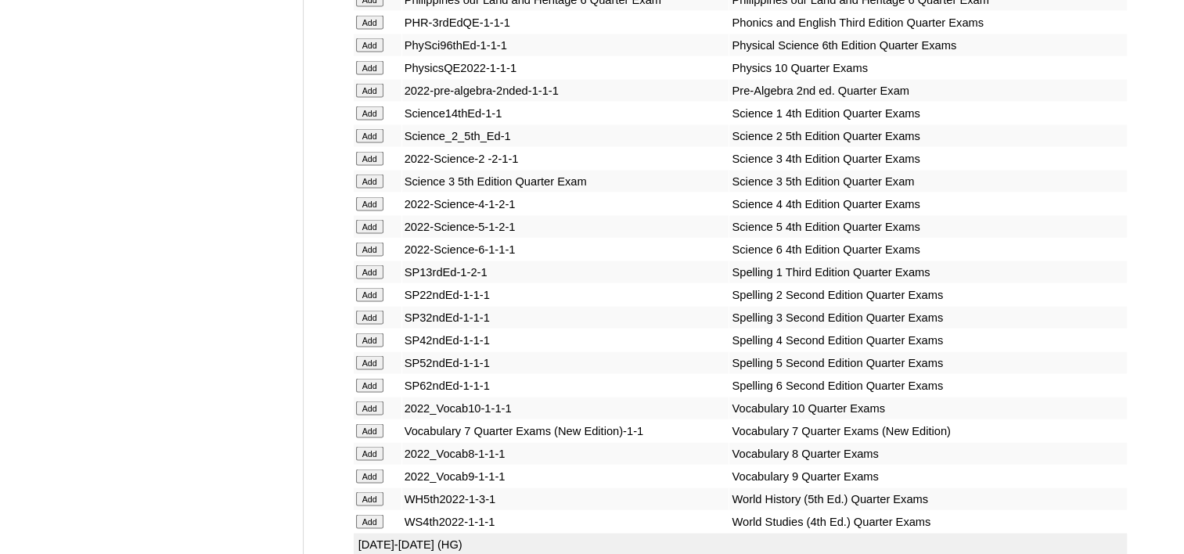
scroll to position [3444, 0]
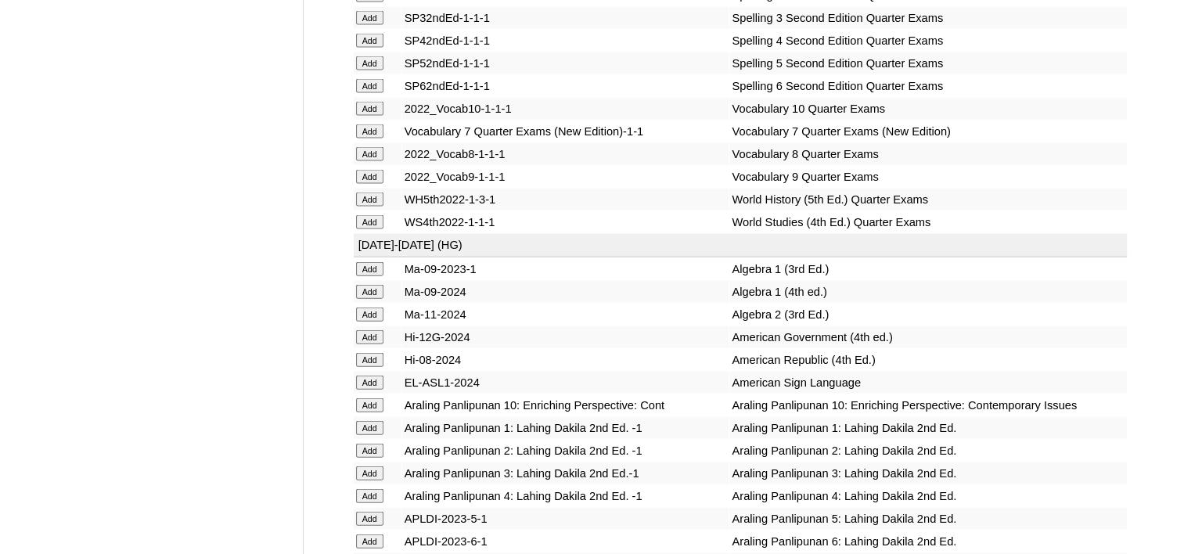
click at [376, 193] on input "Add" at bounding box center [369, 200] width 27 height 14
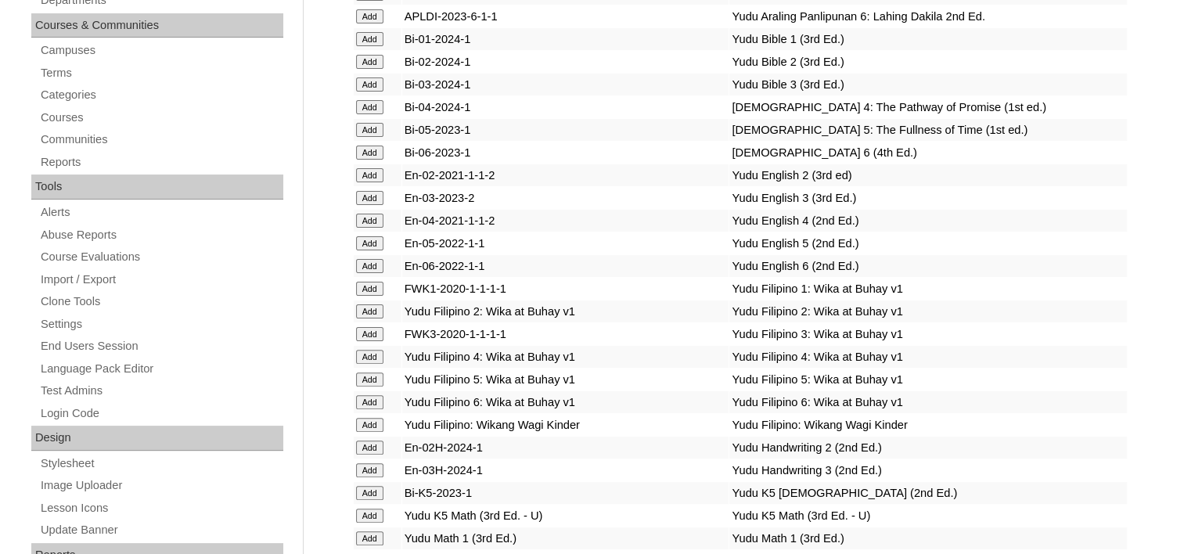
scroll to position [0, 0]
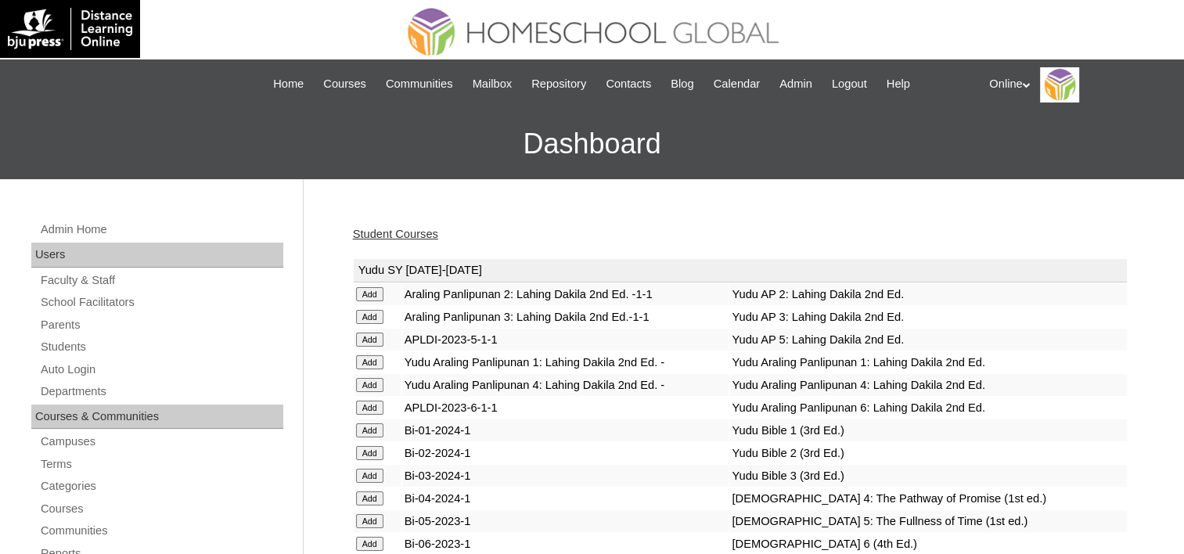
click at [384, 236] on link "Student Courses" at bounding box center [395, 234] width 85 height 13
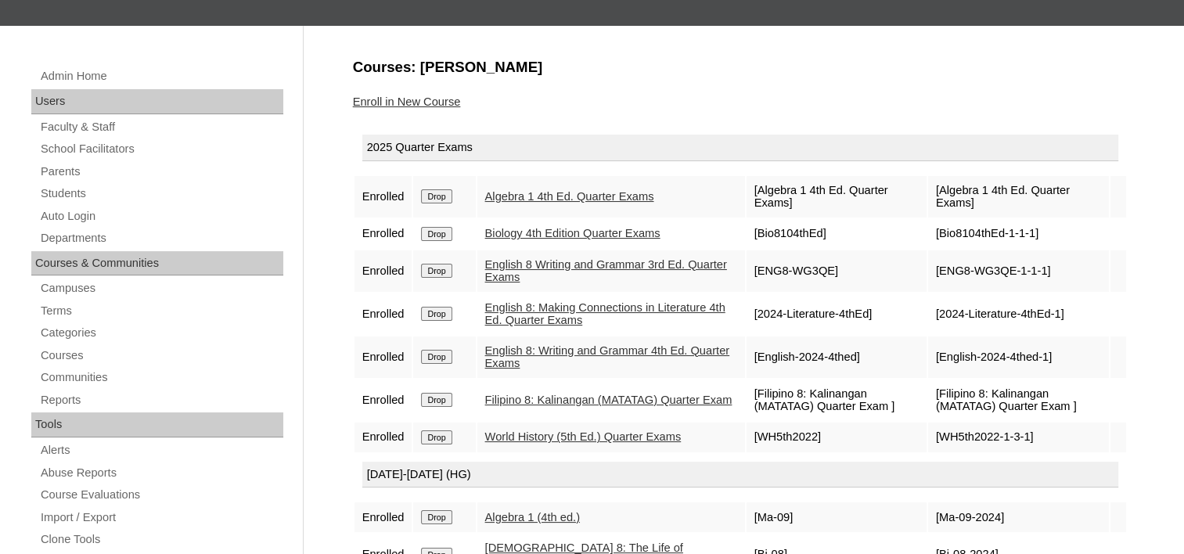
scroll to position [157, 0]
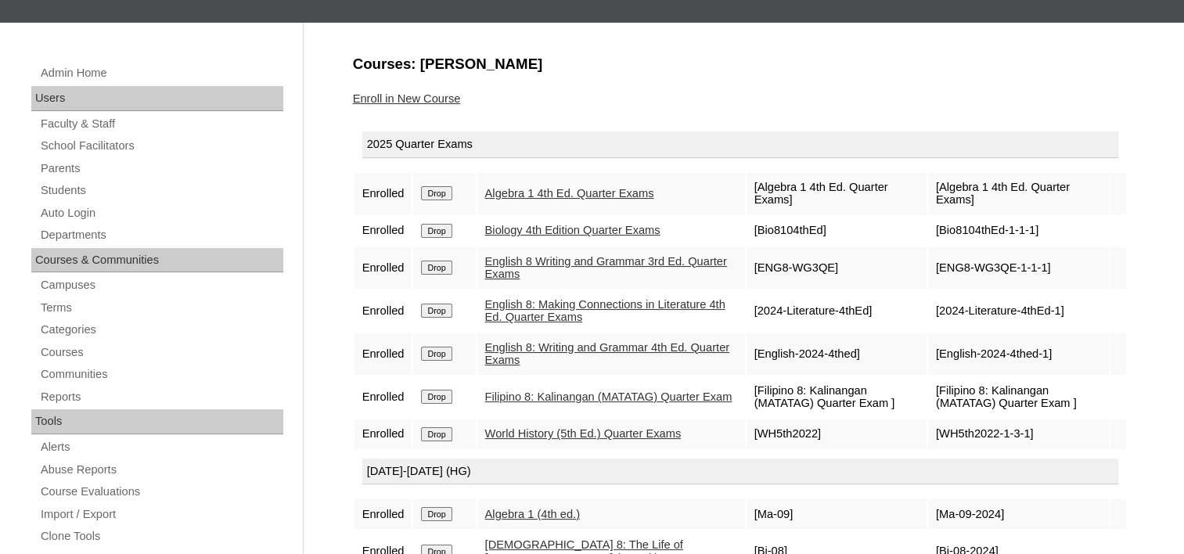
click at [437, 261] on input "Drop" at bounding box center [436, 268] width 31 height 14
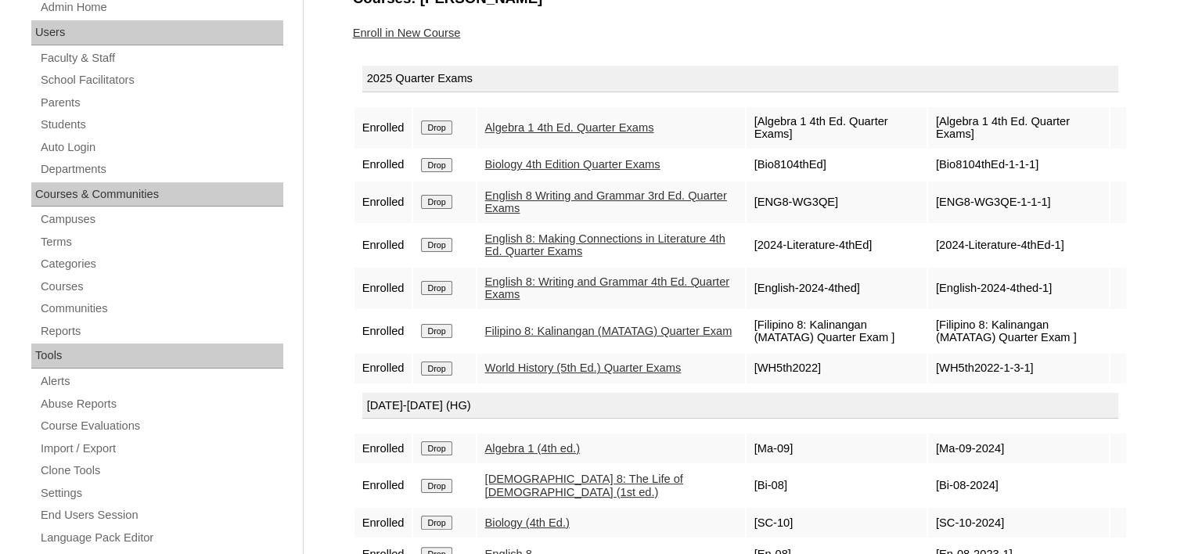
scroll to position [470, 0]
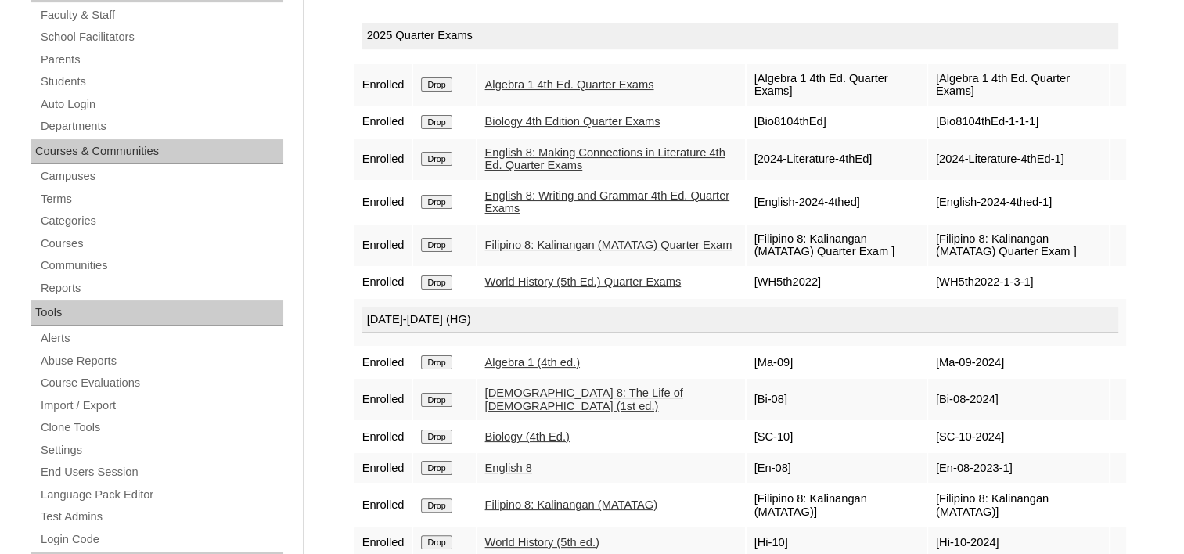
scroll to position [157, 0]
